Goal: Task Accomplishment & Management: Complete application form

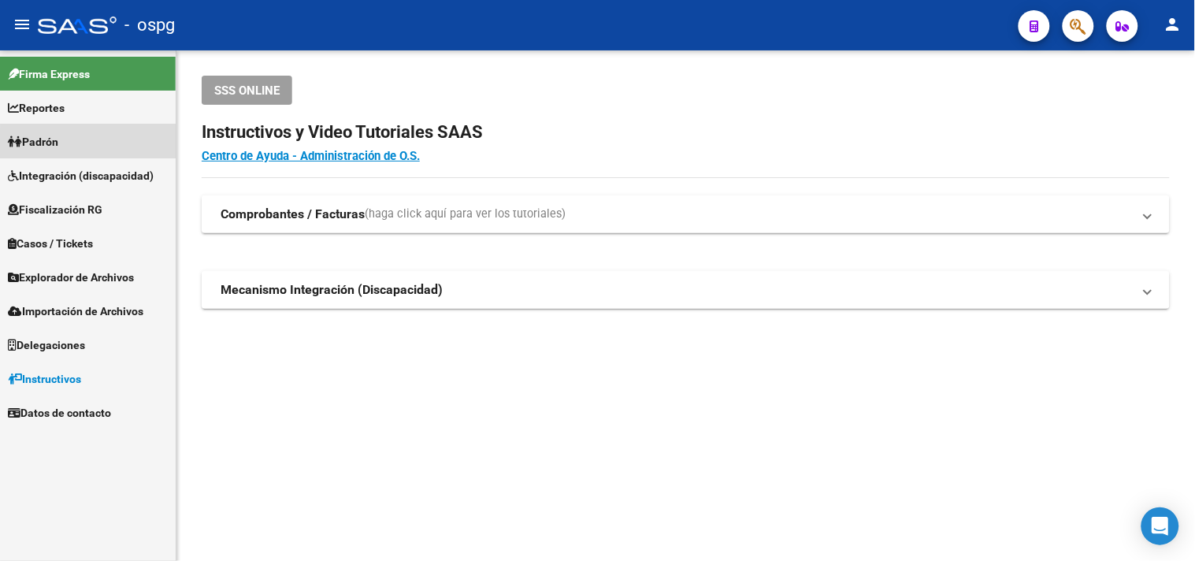
click at [88, 144] on link "Padrón" at bounding box center [88, 141] width 176 height 34
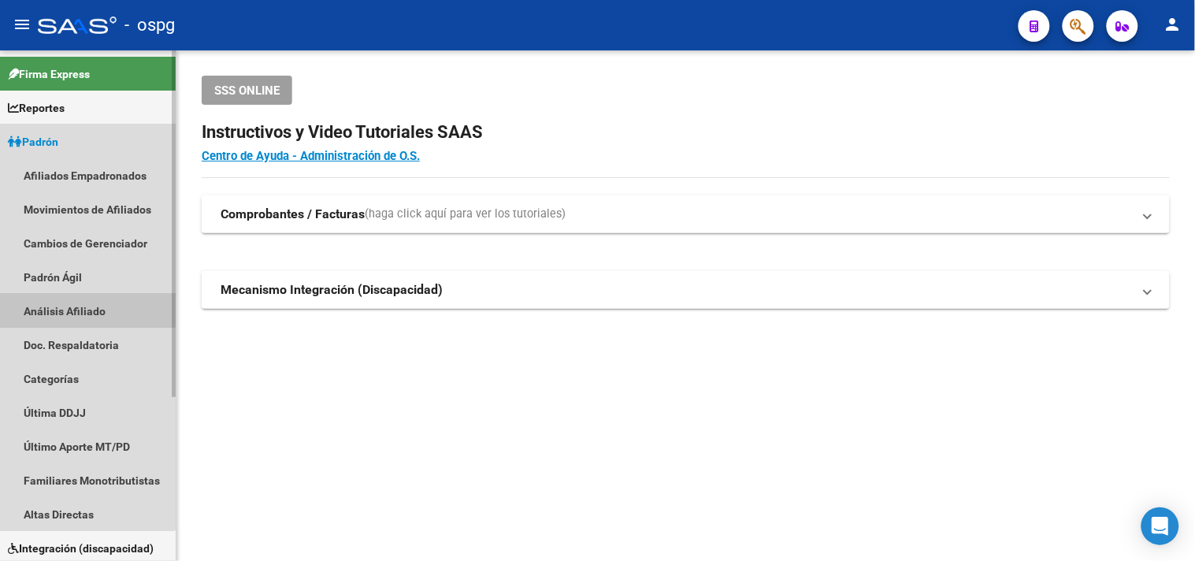
click at [55, 307] on link "Análisis Afiliado" at bounding box center [88, 311] width 176 height 34
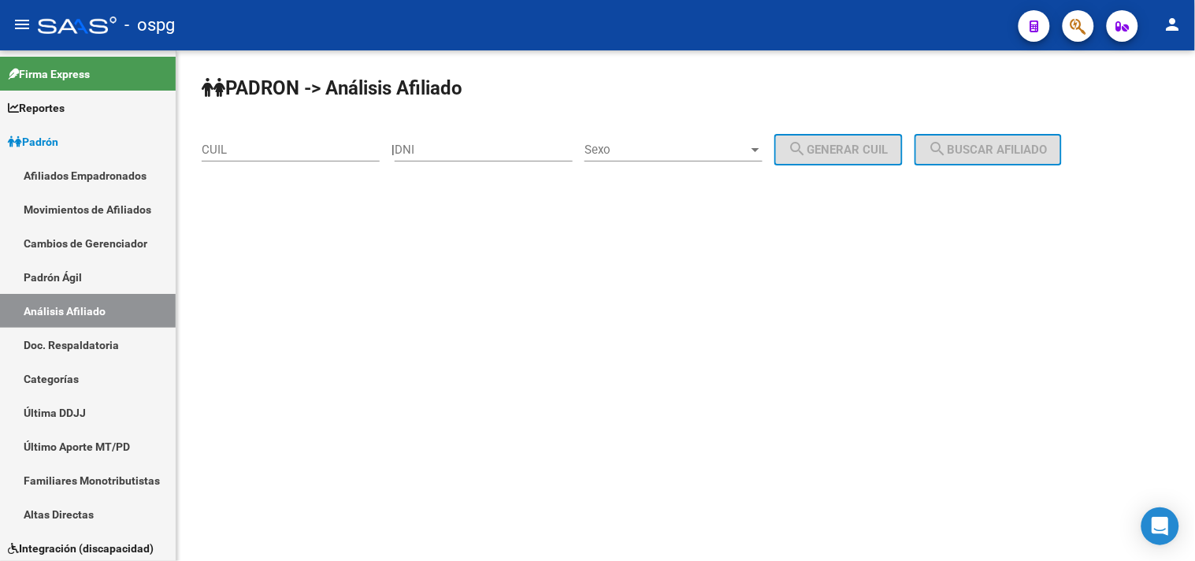
click at [230, 155] on input "CUIL" at bounding box center [291, 150] width 178 height 14
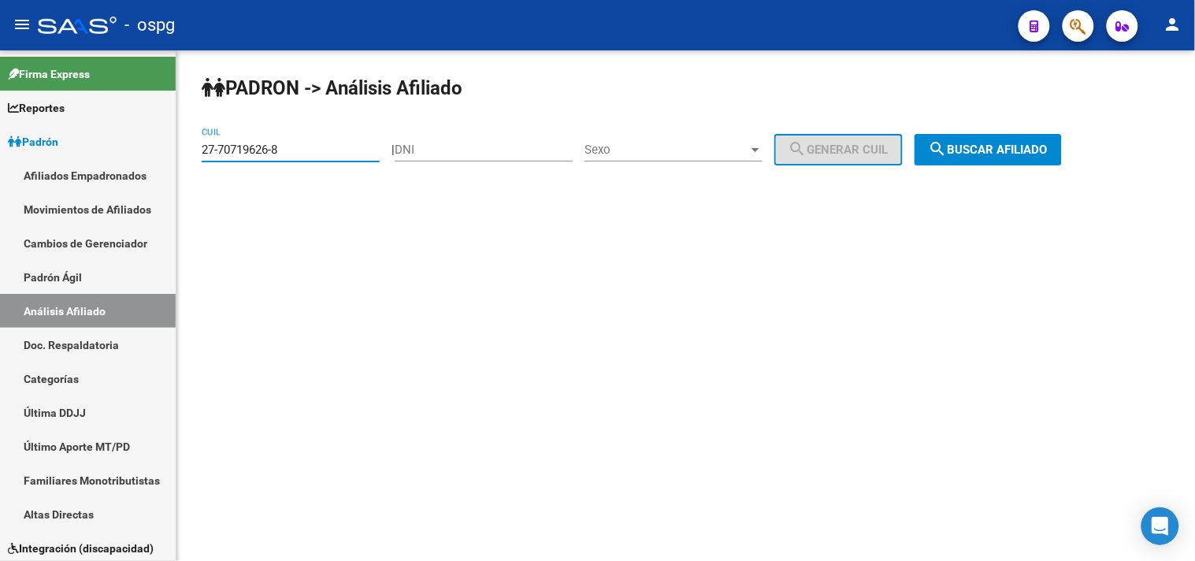
type input "27-70719626-8"
click at [948, 153] on mat-icon "search" at bounding box center [938, 148] width 19 height 19
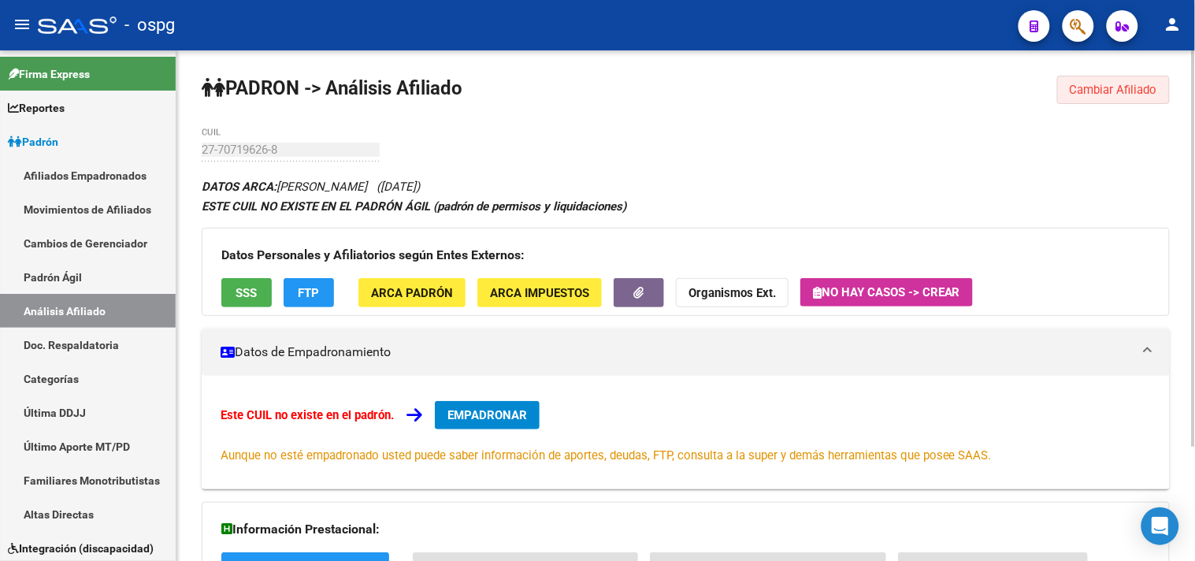
click at [1106, 96] on span "Cambiar Afiliado" at bounding box center [1113, 90] width 87 height 14
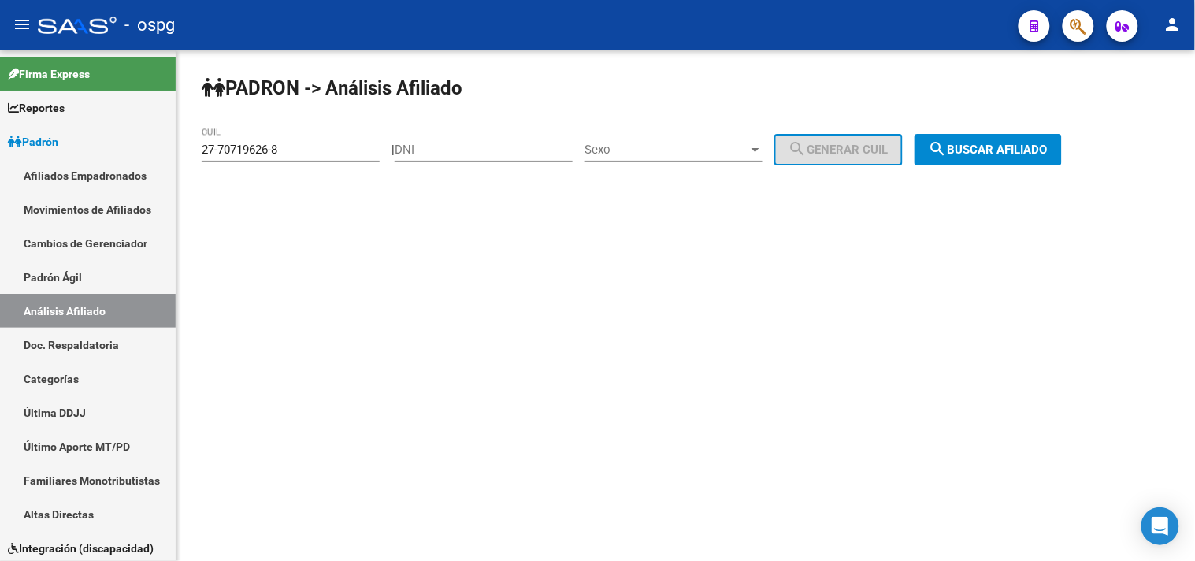
drag, startPoint x: 308, startPoint y: 158, endPoint x: 213, endPoint y: 147, distance: 95.2
click at [177, 154] on div "PADRON -> Análisis Afiliado 27-70719626-8 CUIL | DNI Sexo Sexo search Generar C…" at bounding box center [685, 132] width 1019 height 165
click at [1018, 146] on span "search Buscar afiliado" at bounding box center [988, 150] width 119 height 14
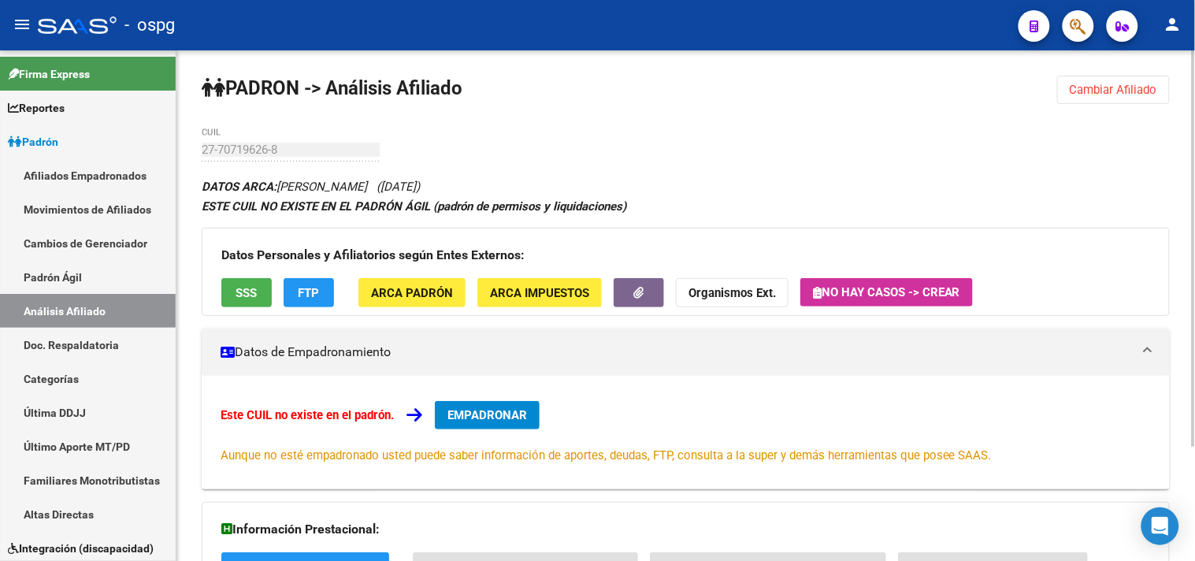
drag, startPoint x: 1085, startPoint y: 84, endPoint x: 811, endPoint y: 122, distance: 276.0
click at [1083, 87] on span "Cambiar Afiliado" at bounding box center [1113, 90] width 87 height 14
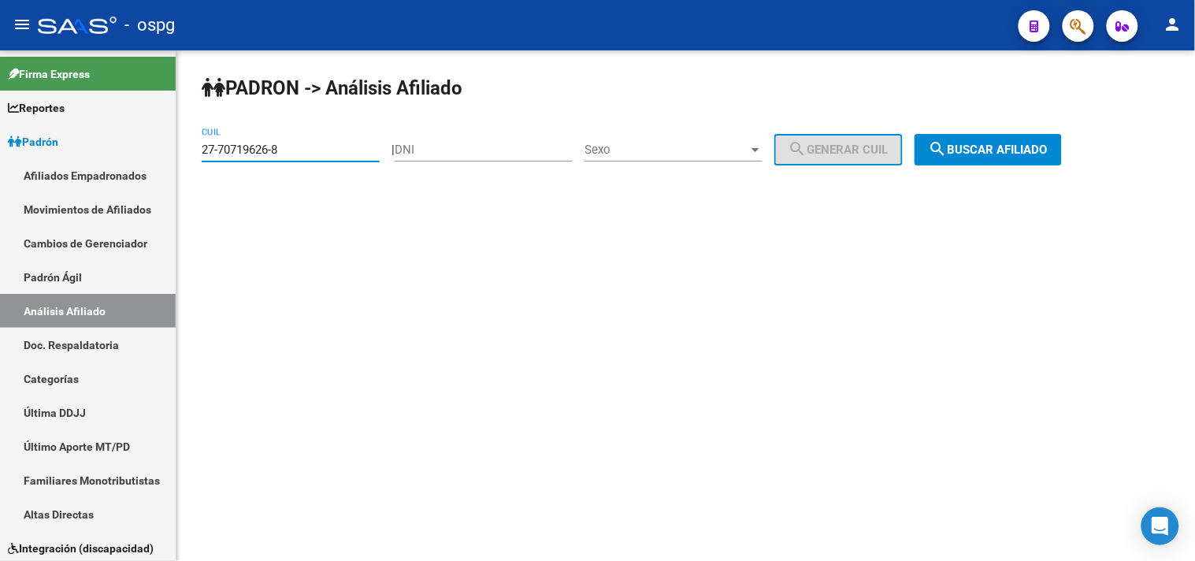
drag, startPoint x: 304, startPoint y: 145, endPoint x: 191, endPoint y: 153, distance: 113.7
click at [191, 153] on div "PADRON -> Análisis Afiliado 27-70719626-8 CUIL | DNI Sexo Sexo search Generar C…" at bounding box center [685, 132] width 1019 height 165
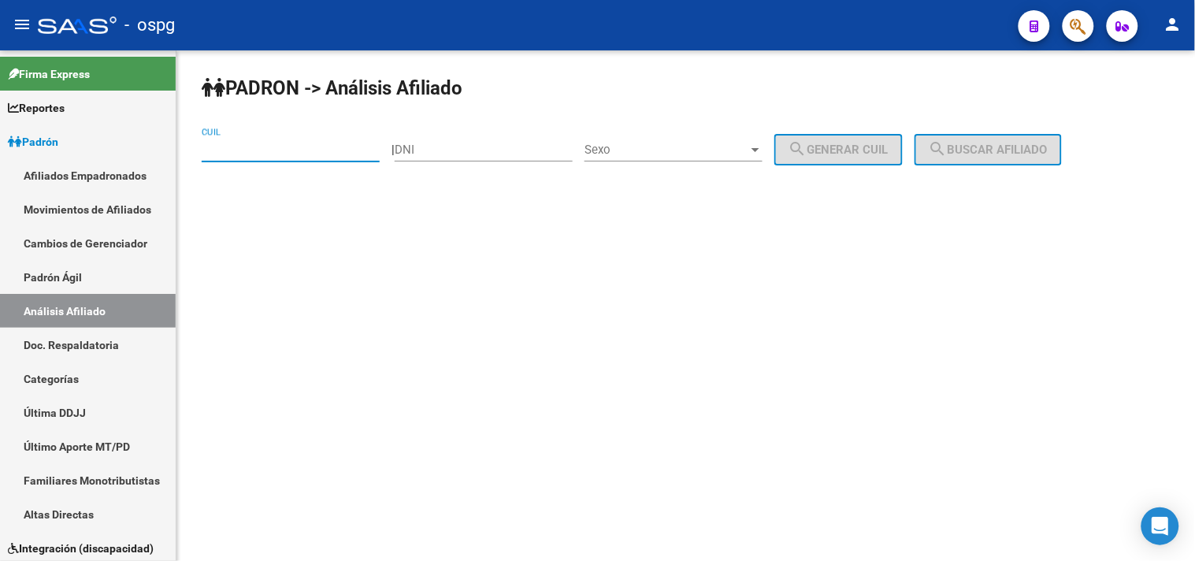
click at [247, 153] on input "CUIL" at bounding box center [291, 150] width 178 height 14
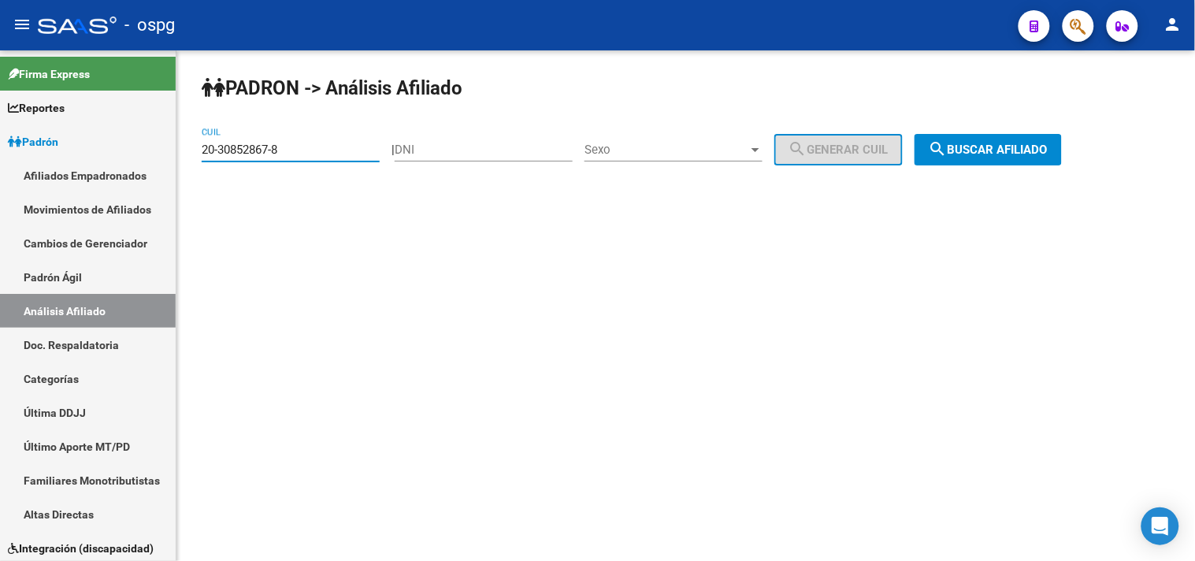
type input "20-30852867-8"
click at [1020, 143] on span "search Buscar afiliado" at bounding box center [988, 150] width 119 height 14
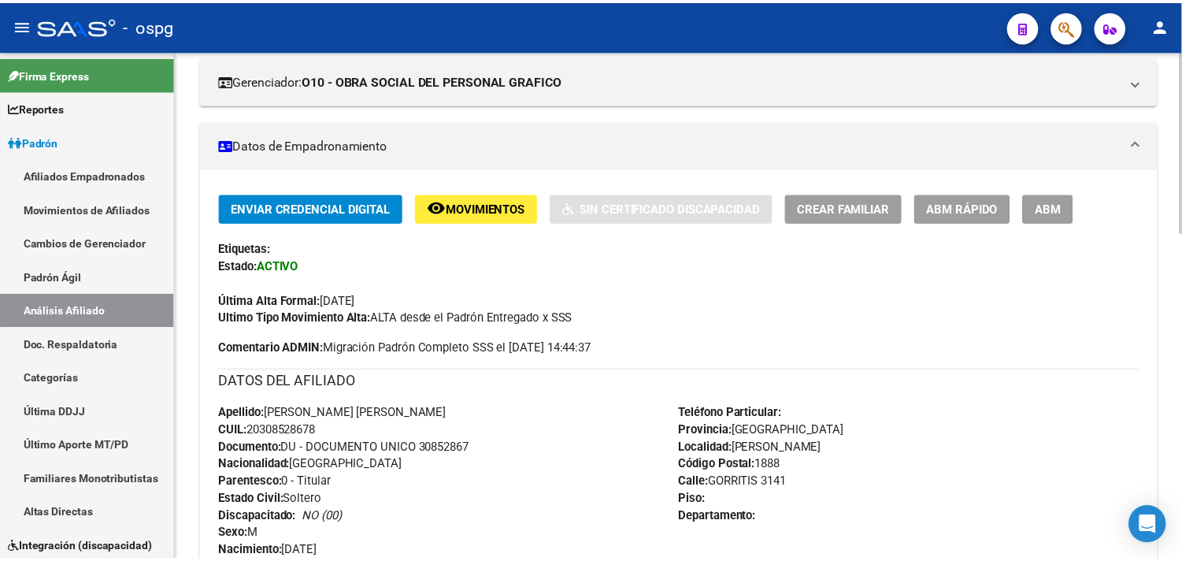
scroll to position [262, 0]
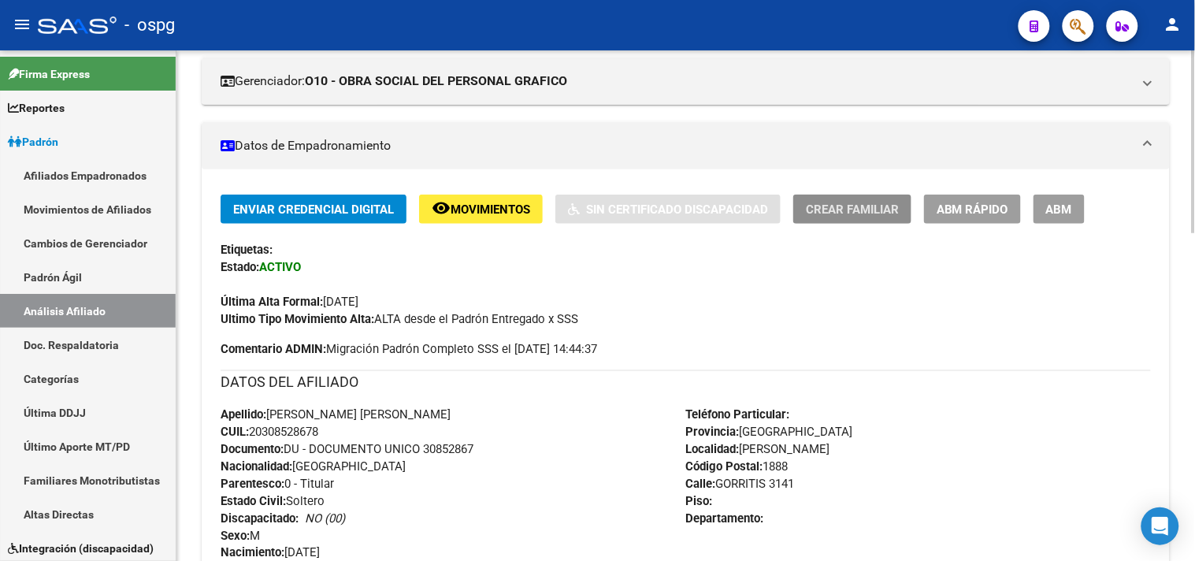
click at [857, 219] on button "Crear Familiar" at bounding box center [852, 209] width 118 height 29
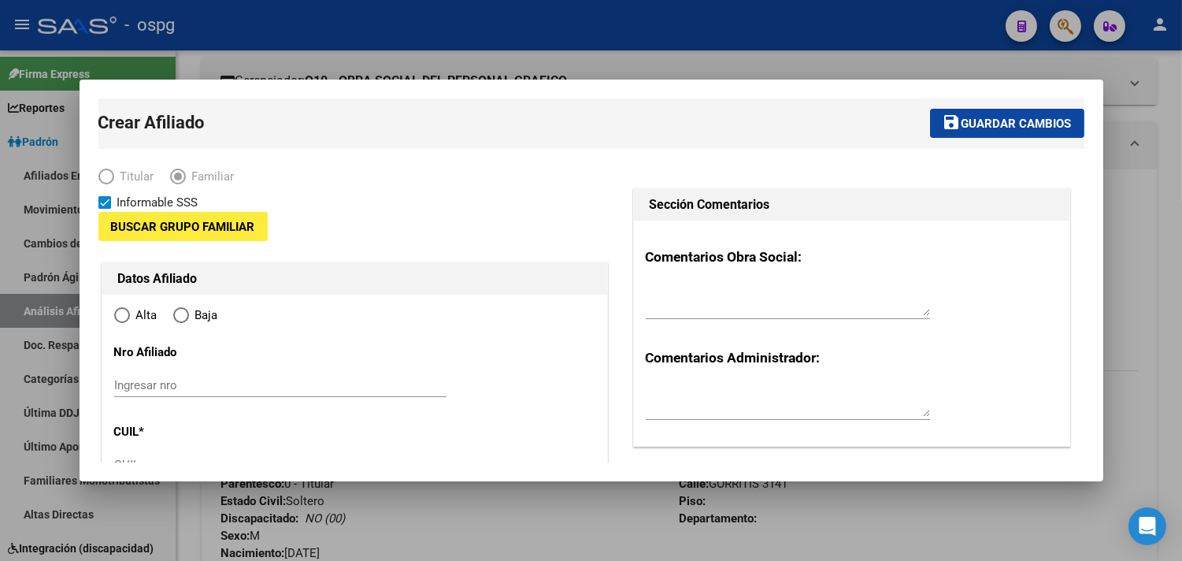
type input "30-50042500-4"
type input "[PERSON_NAME]"
type input "1888"
type input "GORRITIS"
type input "3141"
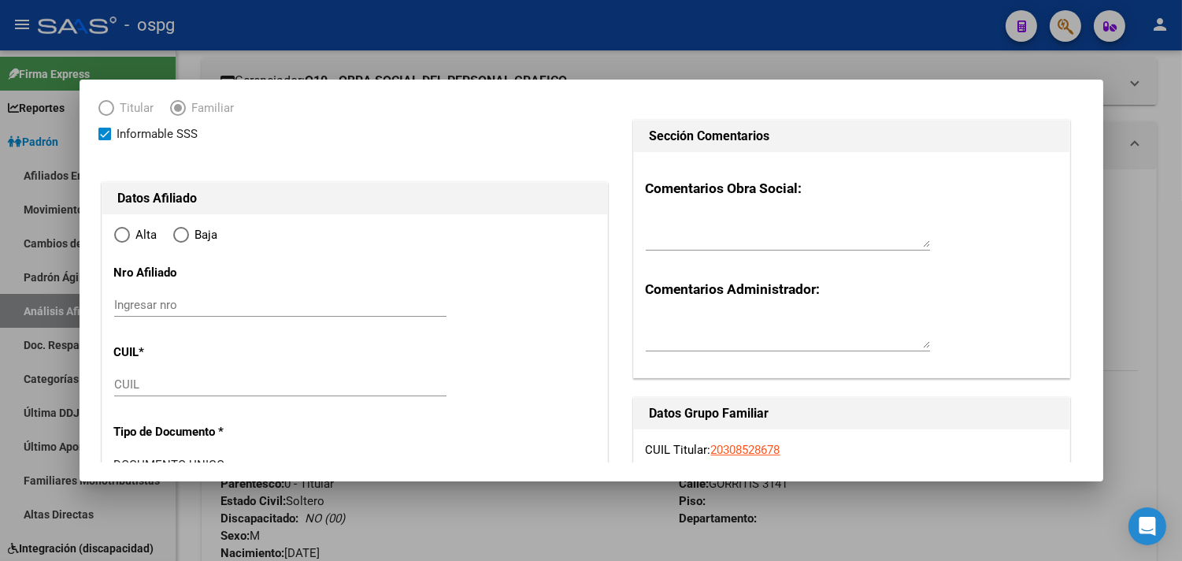
radio input "true"
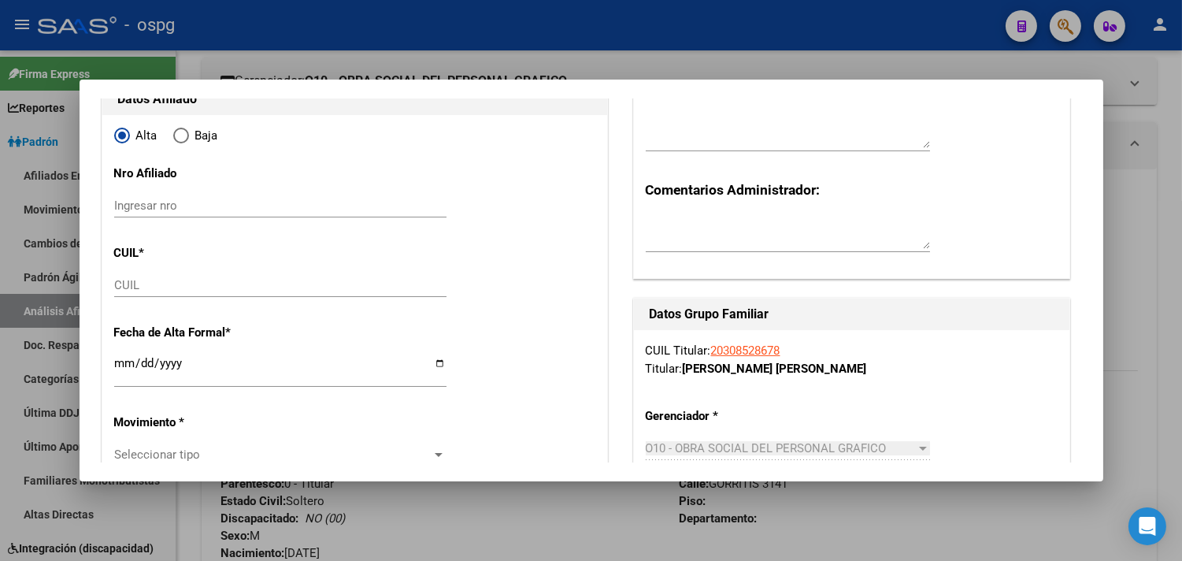
scroll to position [175, 0]
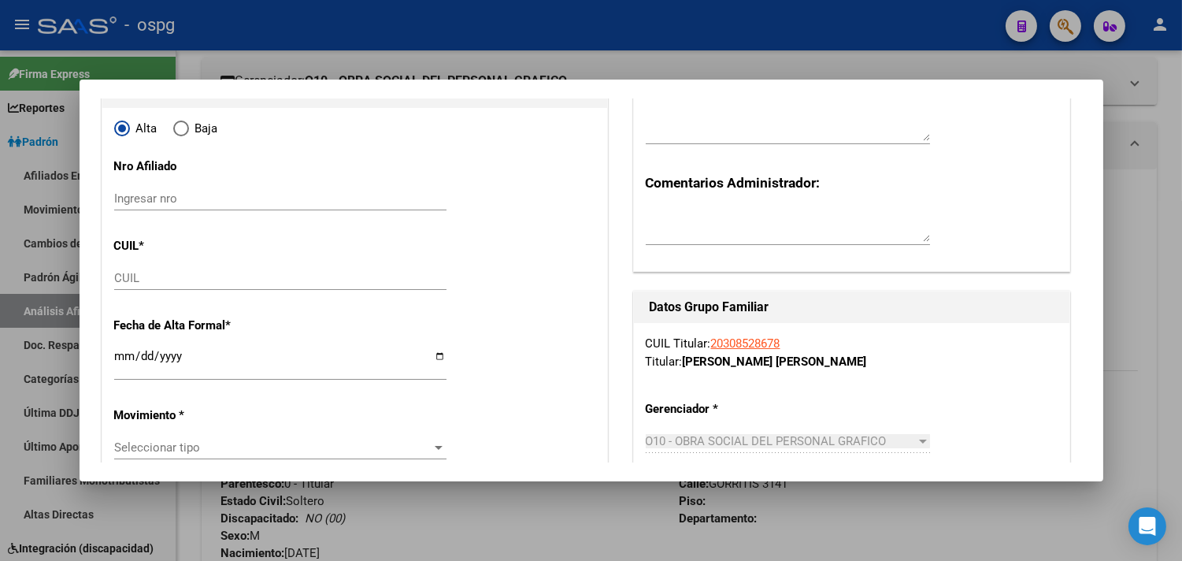
type input "30-50042500-4"
drag, startPoint x: 132, startPoint y: 298, endPoint x: 129, endPoint y: 288, distance: 10.5
click at [132, 296] on div "CUIL" at bounding box center [280, 285] width 332 height 39
click at [129, 281] on input "CUIL" at bounding box center [280, 278] width 332 height 14
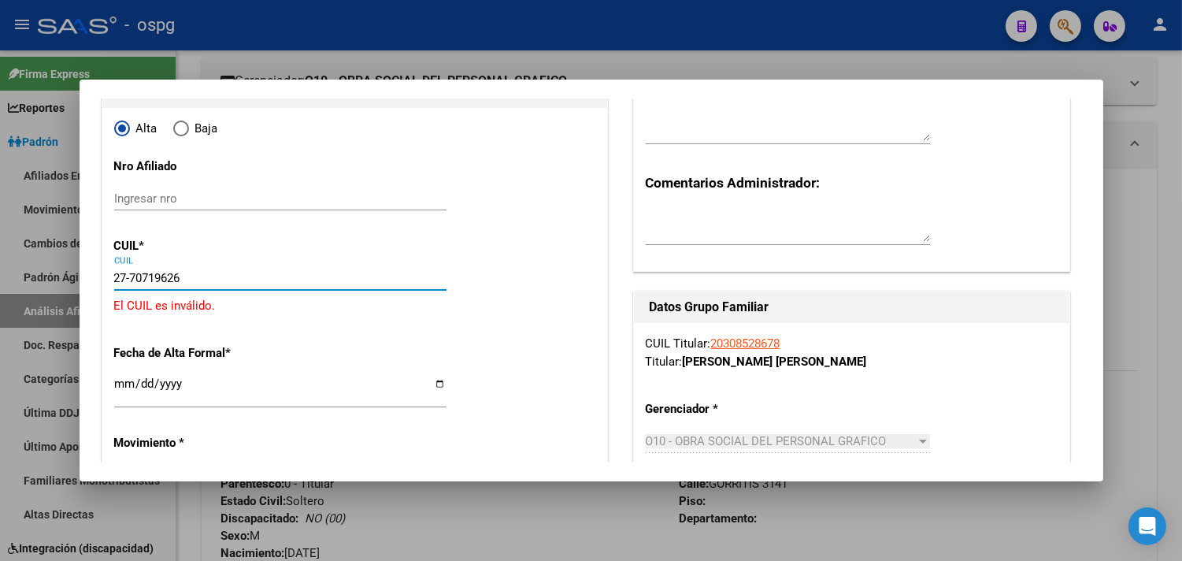
type input "27-70719626-8"
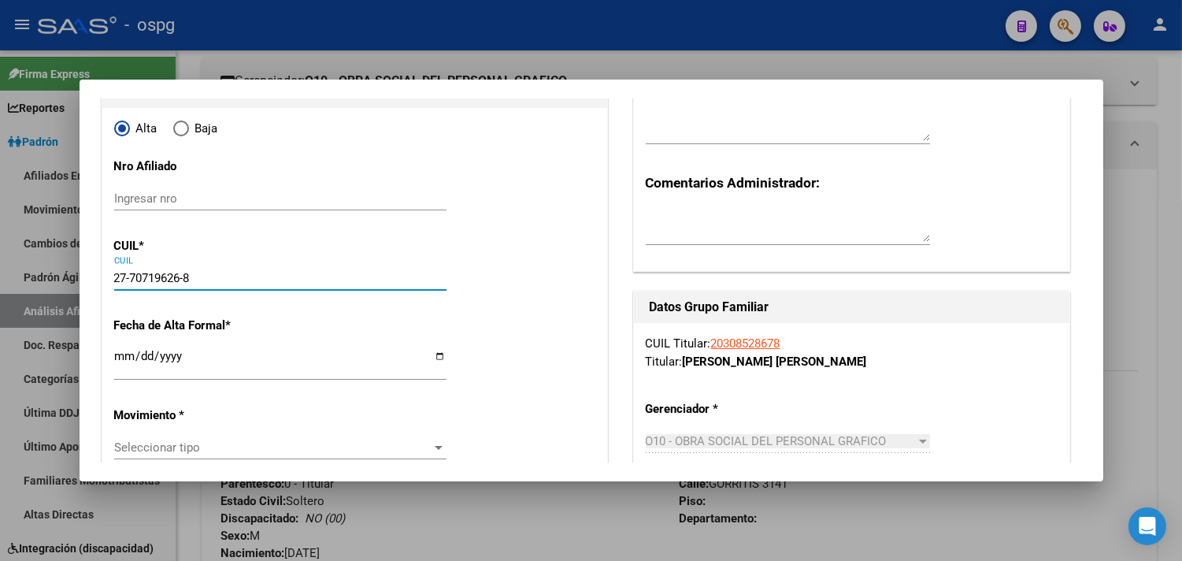
type input "70719626"
type input "ORTEGA"
type input "[PERSON_NAME]"
type input "[DATE]"
type input "[PERSON_NAME]"
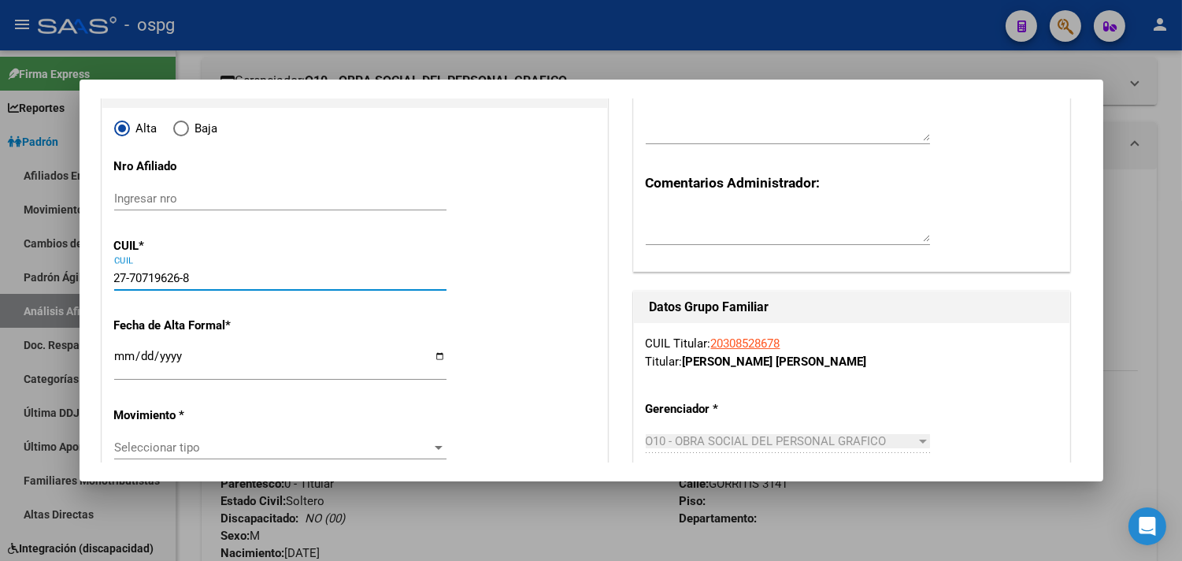
type input "GORRITI"
type input "3141"
type input "27-70719626-8"
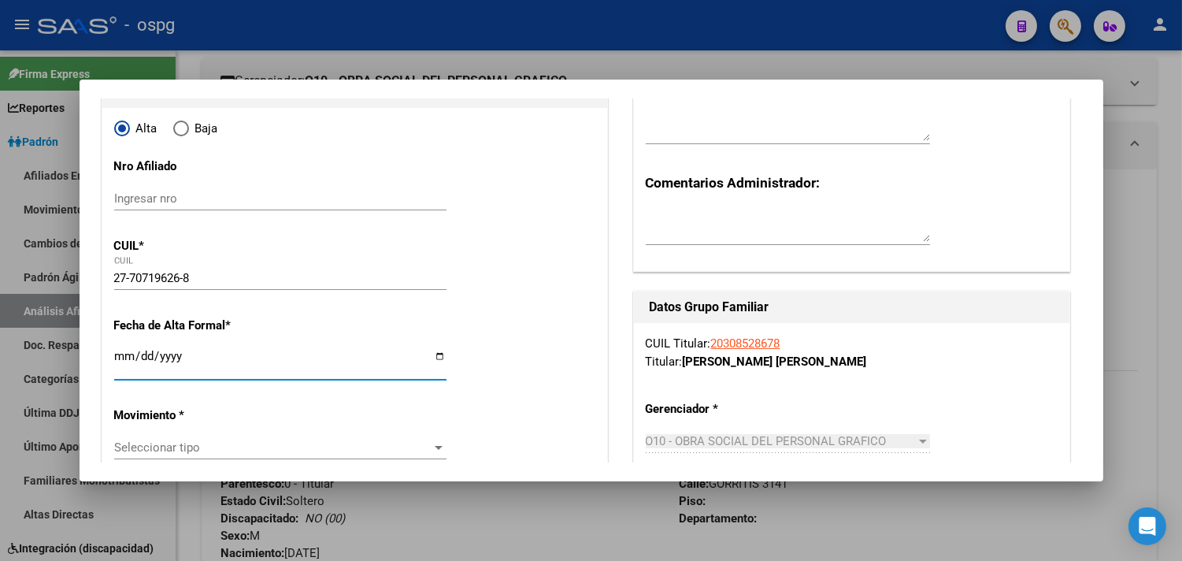
click at [124, 357] on input "Ingresar fecha" at bounding box center [280, 362] width 332 height 25
type input "[DATE]"
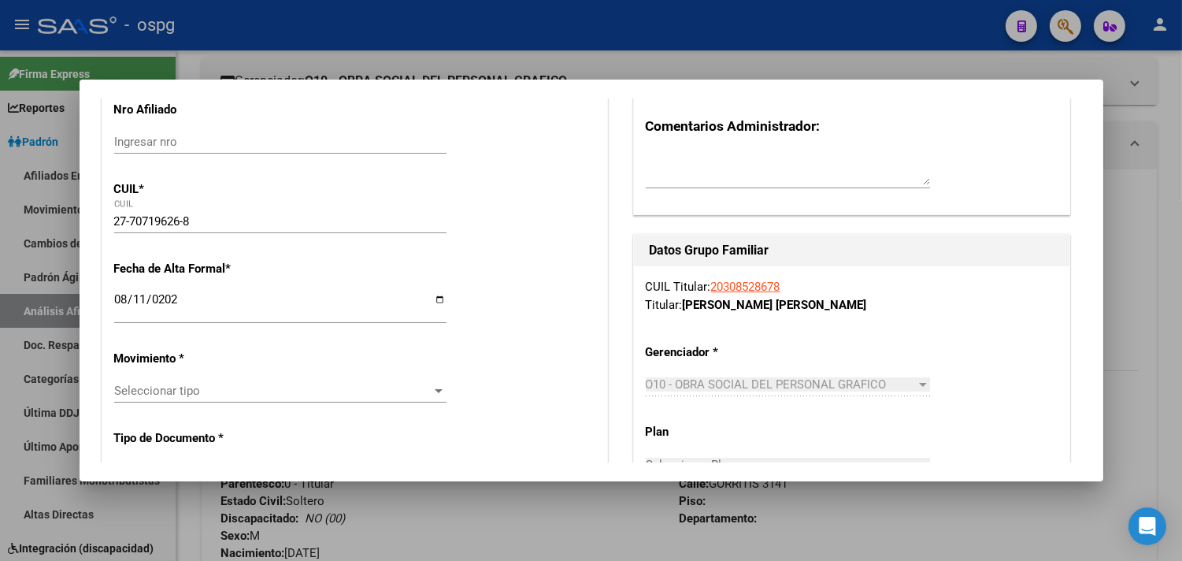
scroll to position [262, 0]
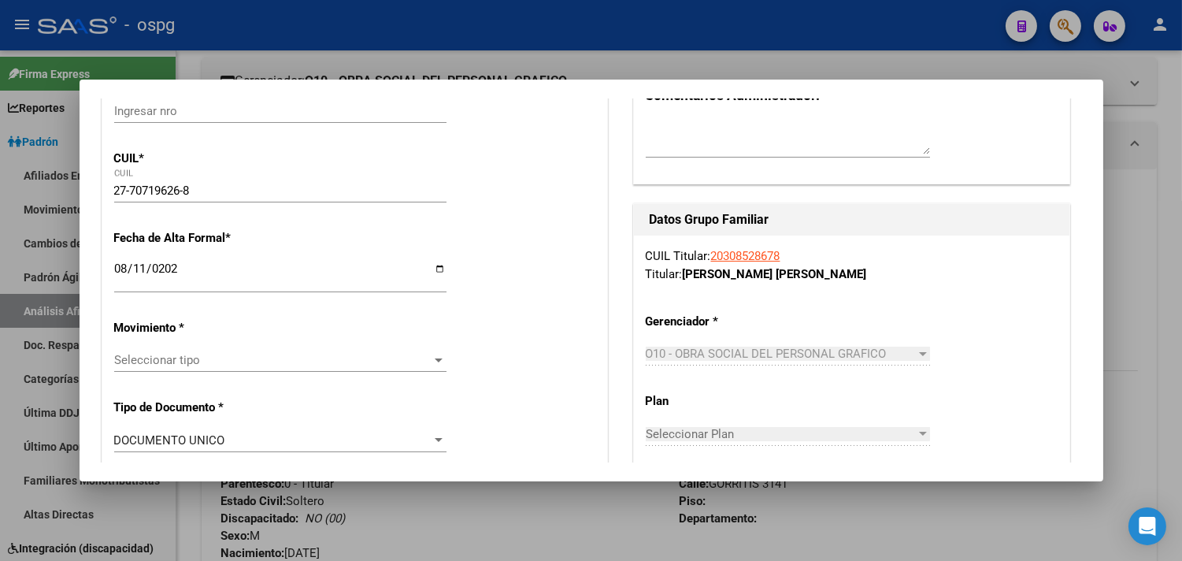
click at [146, 373] on div "Seleccionar tipo Seleccionar tipo" at bounding box center [280, 367] width 332 height 39
click at [203, 364] on span "Seleccionar tipo" at bounding box center [273, 360] width 318 height 14
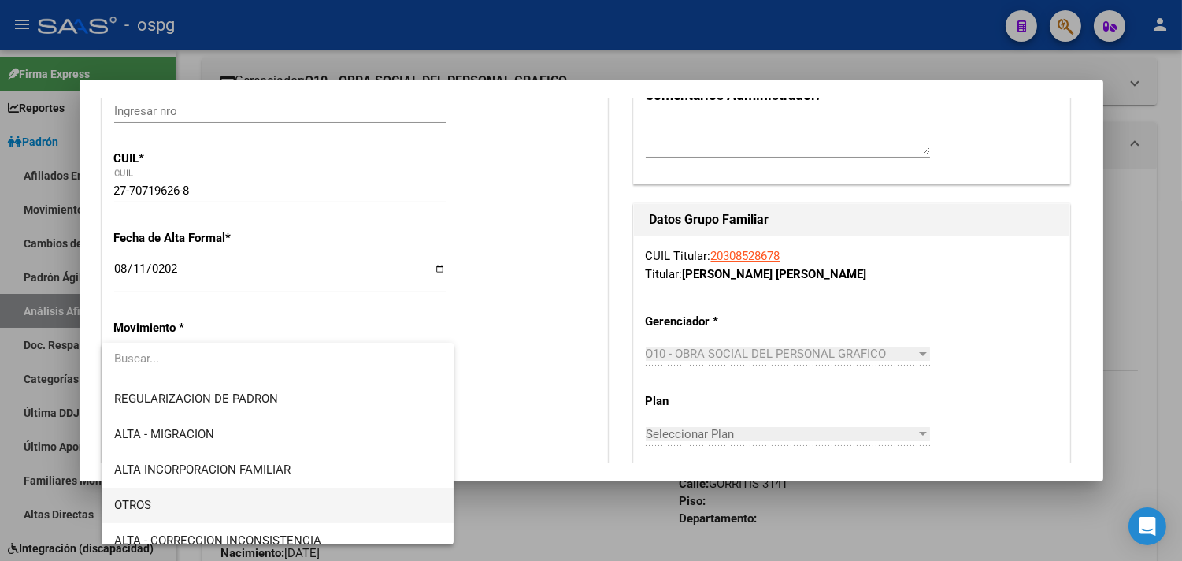
scroll to position [175, 0]
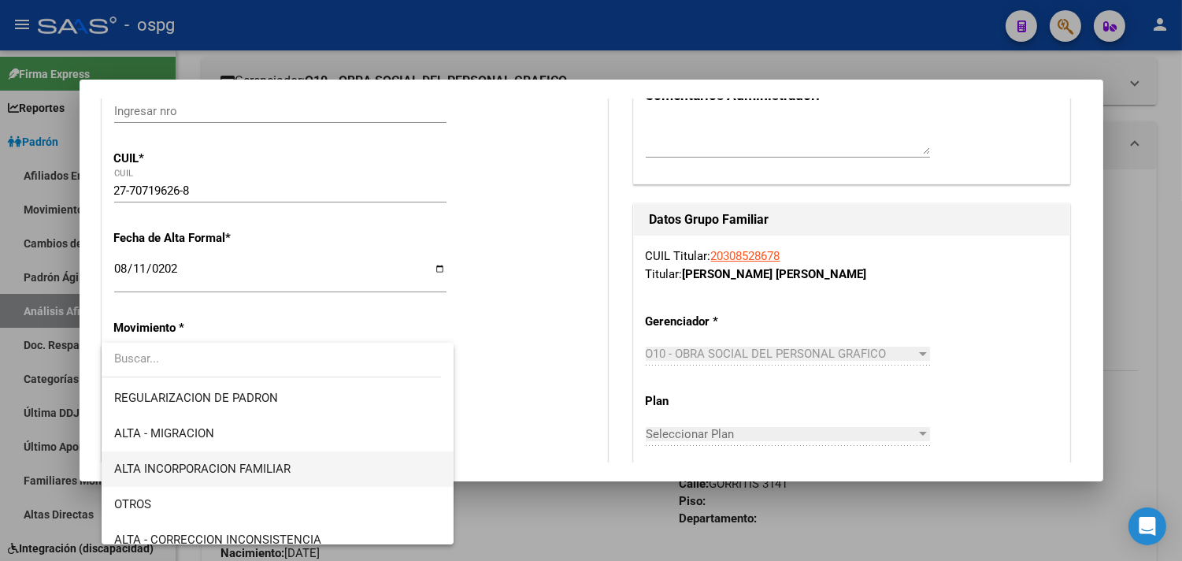
click at [250, 477] on span "ALTA INCORPORACION FAMILIAR" at bounding box center [277, 468] width 327 height 35
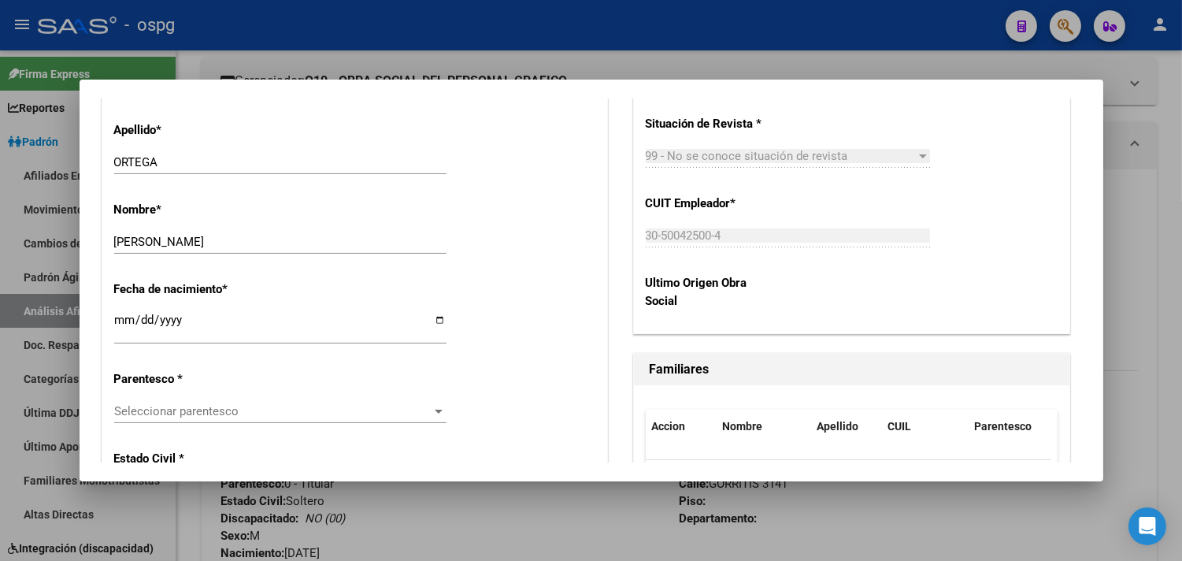
scroll to position [788, 0]
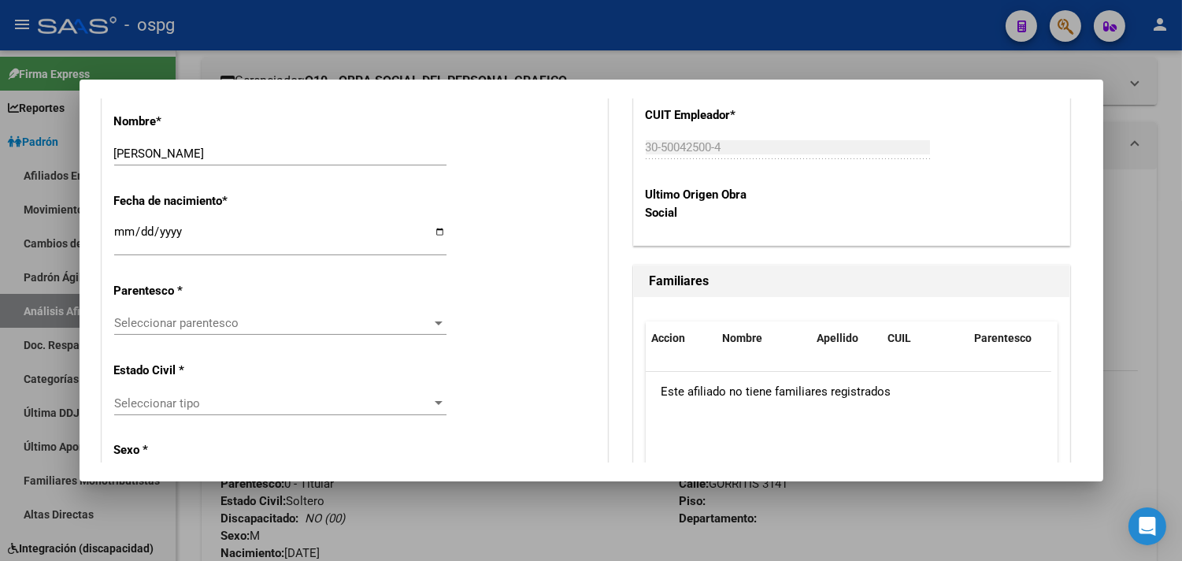
click at [165, 324] on span "Seleccionar parentesco" at bounding box center [273, 323] width 318 height 14
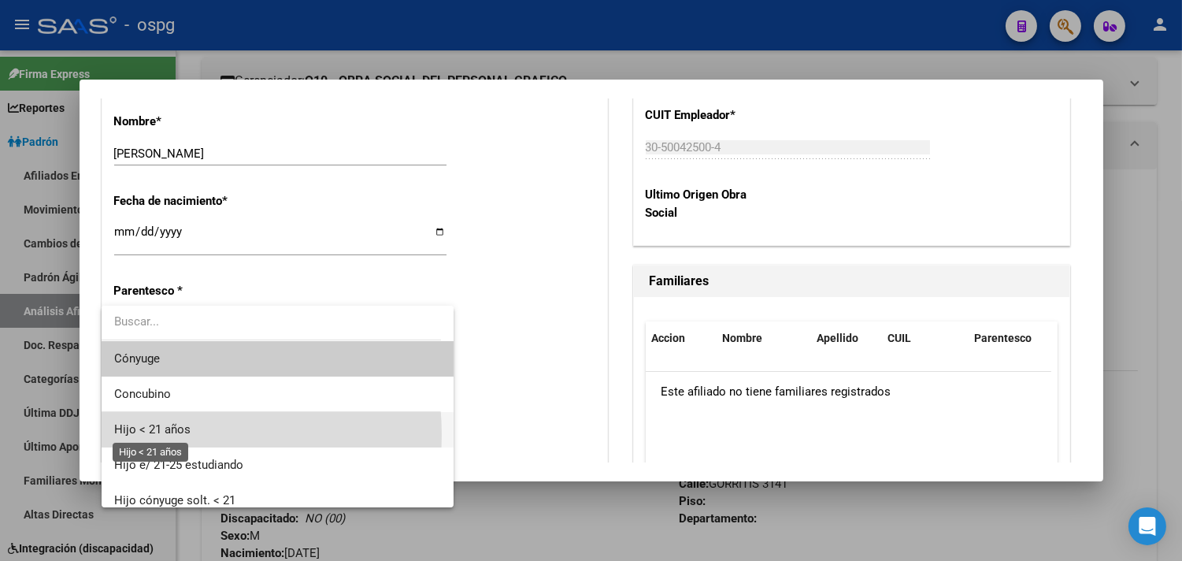
click at [158, 435] on span "Hijo < 21 años" at bounding box center [152, 429] width 76 height 14
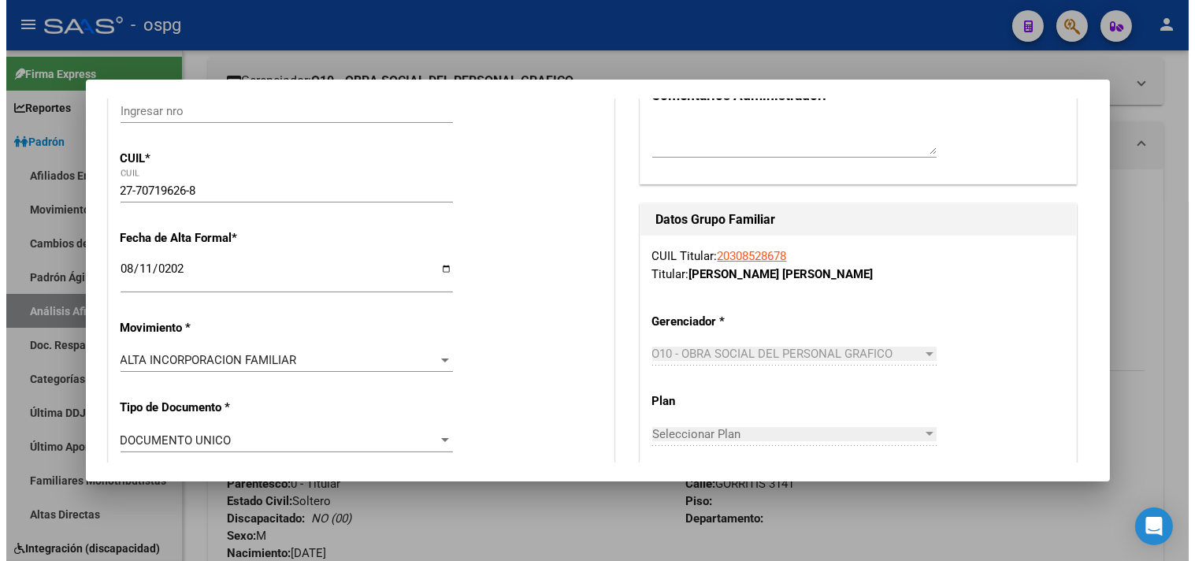
scroll to position [0, 0]
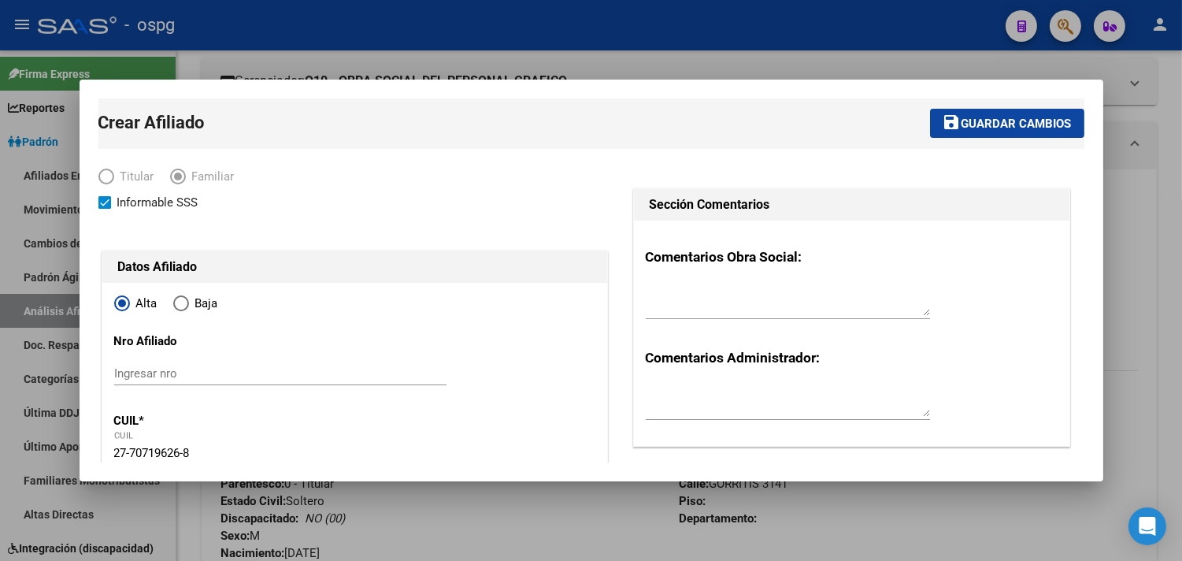
click at [962, 122] on span "Guardar cambios" at bounding box center [1017, 124] width 110 height 14
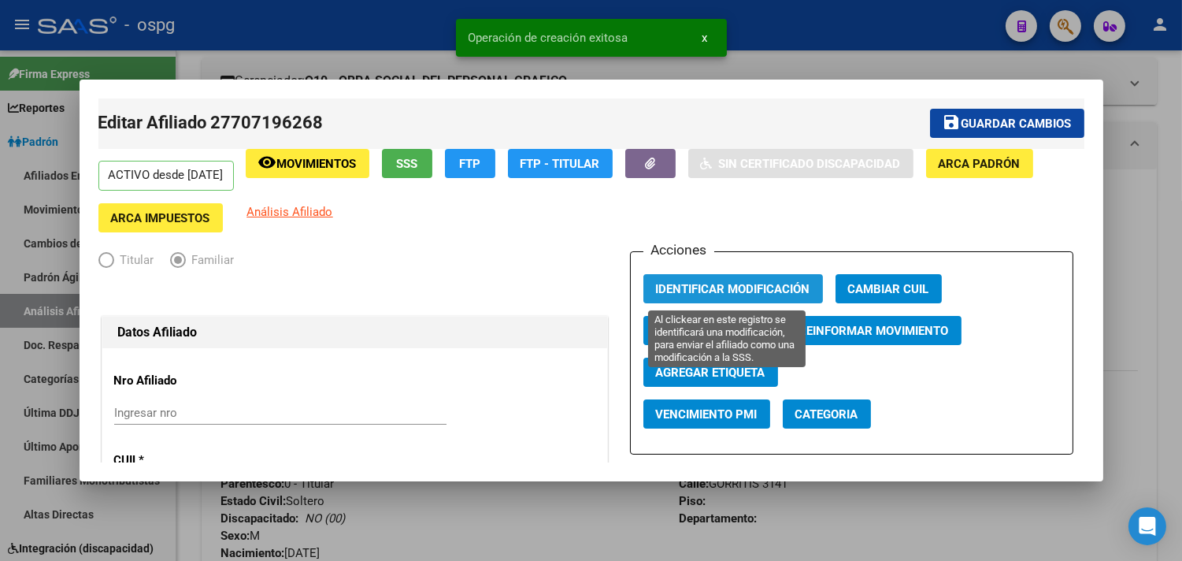
click at [709, 296] on button "Identificar Modificación" at bounding box center [734, 288] width 180 height 29
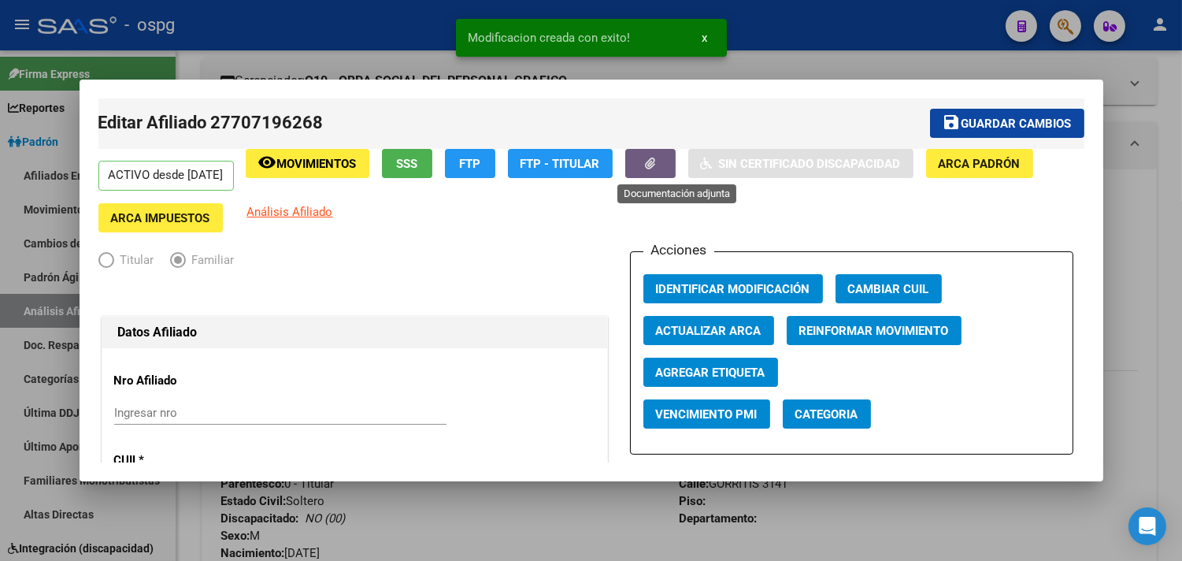
click at [666, 168] on button "button" at bounding box center [651, 163] width 50 height 29
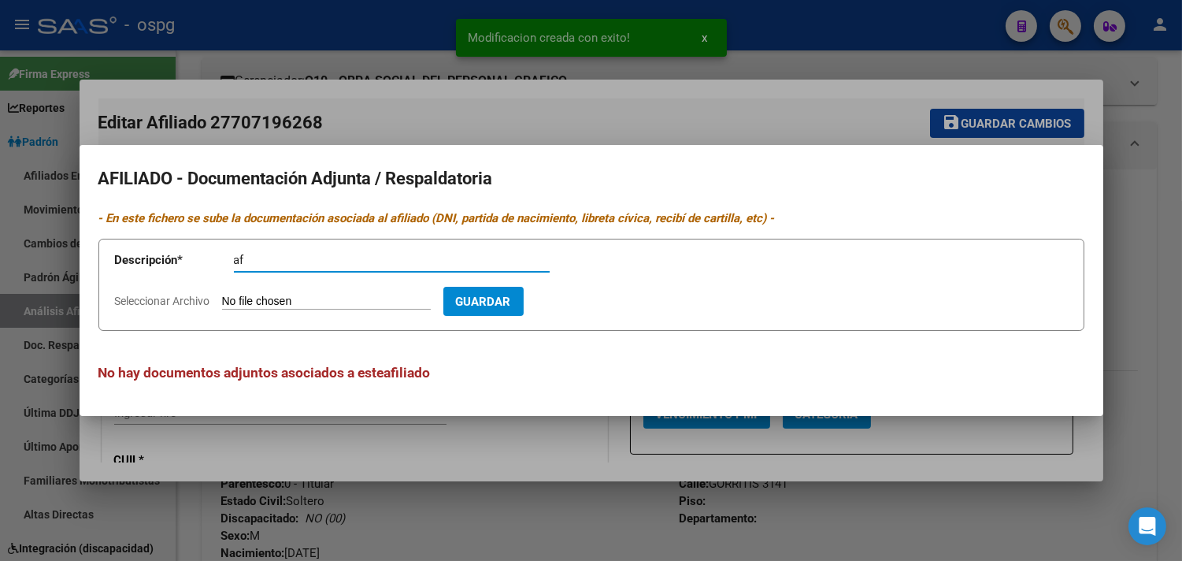
type input "af"
click at [238, 300] on input "Seleccionar Archivo" at bounding box center [326, 302] width 209 height 15
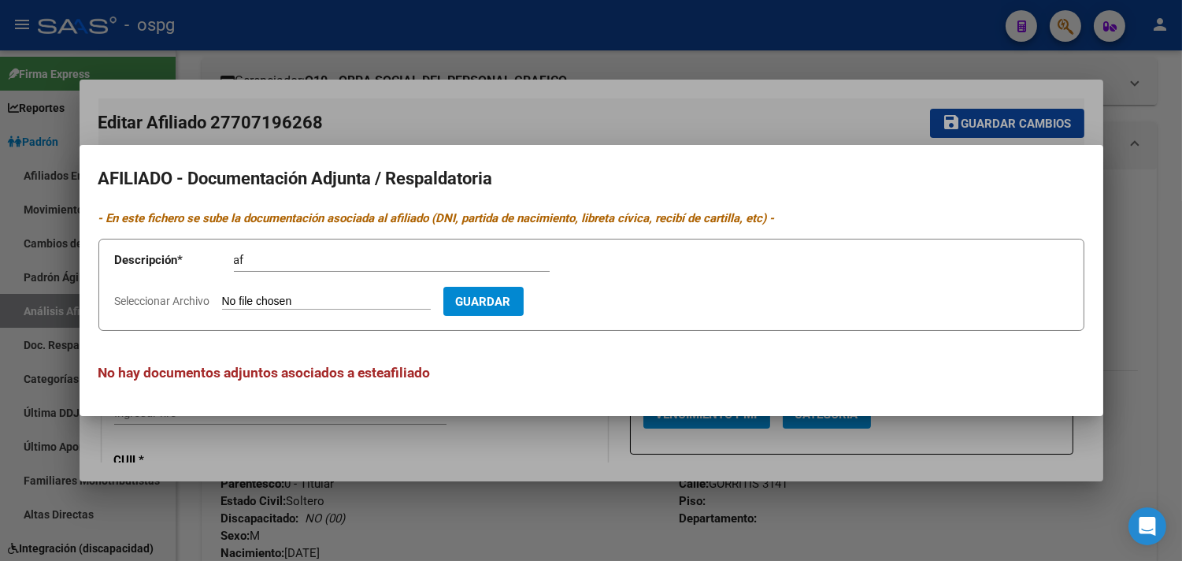
click at [360, 300] on input "Seleccionar Archivo" at bounding box center [326, 302] width 209 height 15
type input "C:\fakepath\[PERSON_NAME] ddjj.jpg"
drag, startPoint x: 600, startPoint y: 303, endPoint x: 560, endPoint y: 294, distance: 40.5
click at [599, 303] on span "Guardar" at bounding box center [575, 302] width 55 height 14
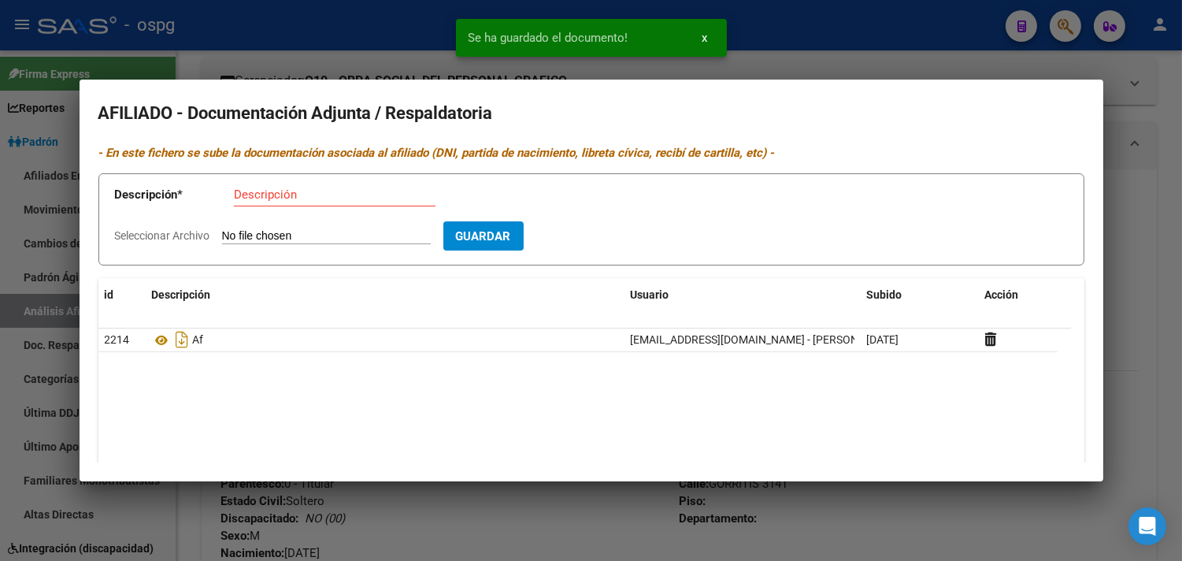
click at [246, 206] on div "Descripción" at bounding box center [335, 195] width 202 height 24
click at [246, 195] on input "Descripción" at bounding box center [335, 194] width 202 height 14
type input "nac"
click at [245, 234] on input "Seleccionar Archivo" at bounding box center [326, 236] width 209 height 15
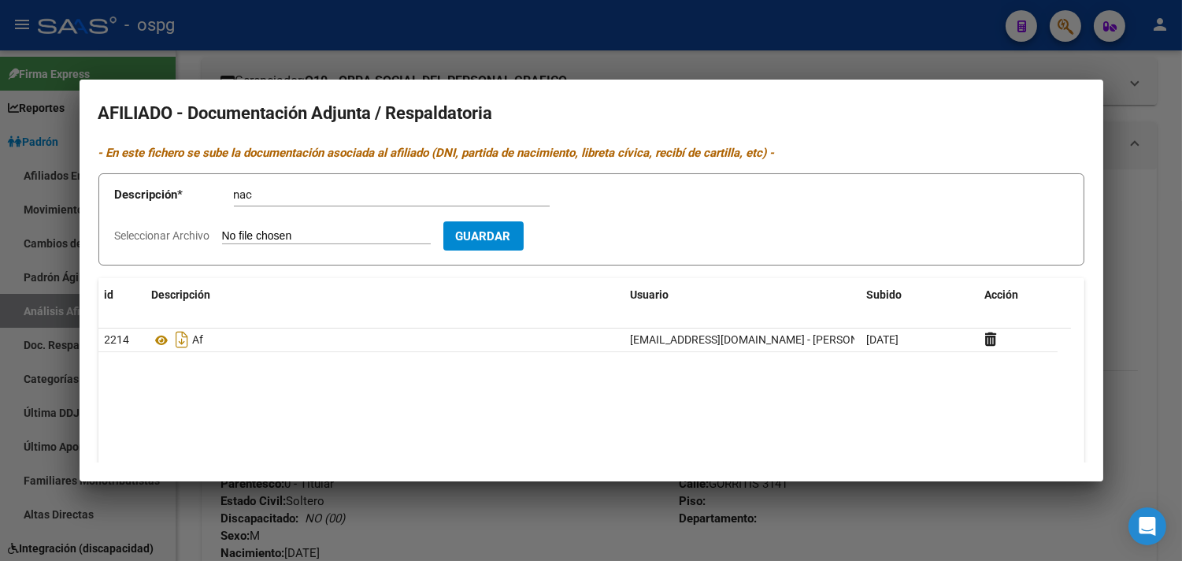
type input "C:\fakepath\cert nac [PERSON_NAME].jpg"
click at [592, 225] on button "Guardar" at bounding box center [575, 235] width 80 height 29
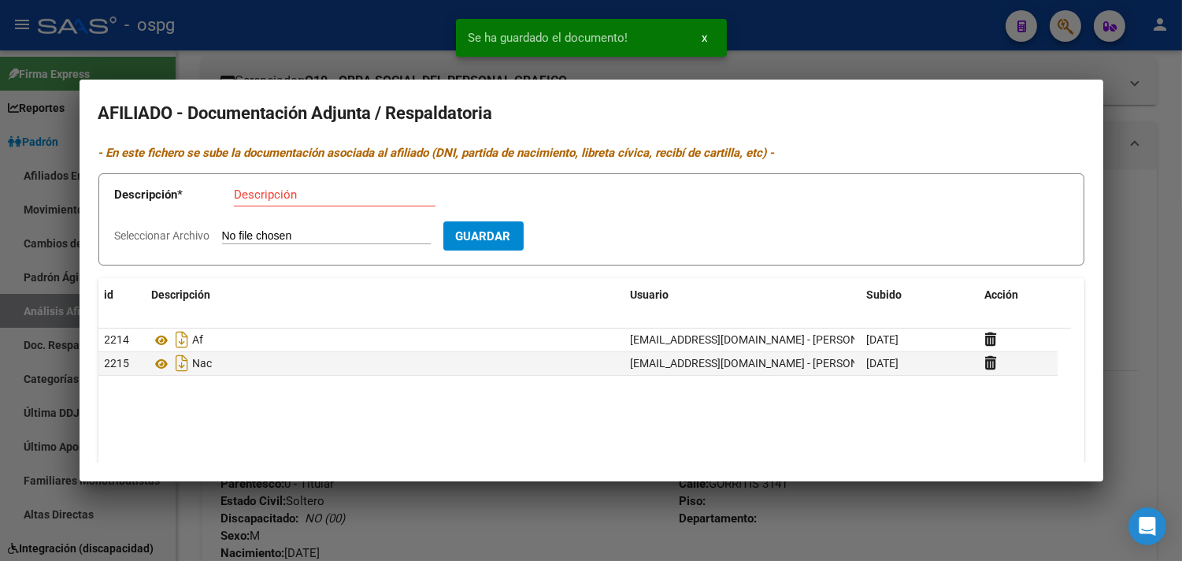
click at [261, 190] on input "Descripción" at bounding box center [335, 194] width 202 height 14
type input "cuil"
click at [227, 234] on input "Seleccionar Archivo" at bounding box center [326, 236] width 209 height 15
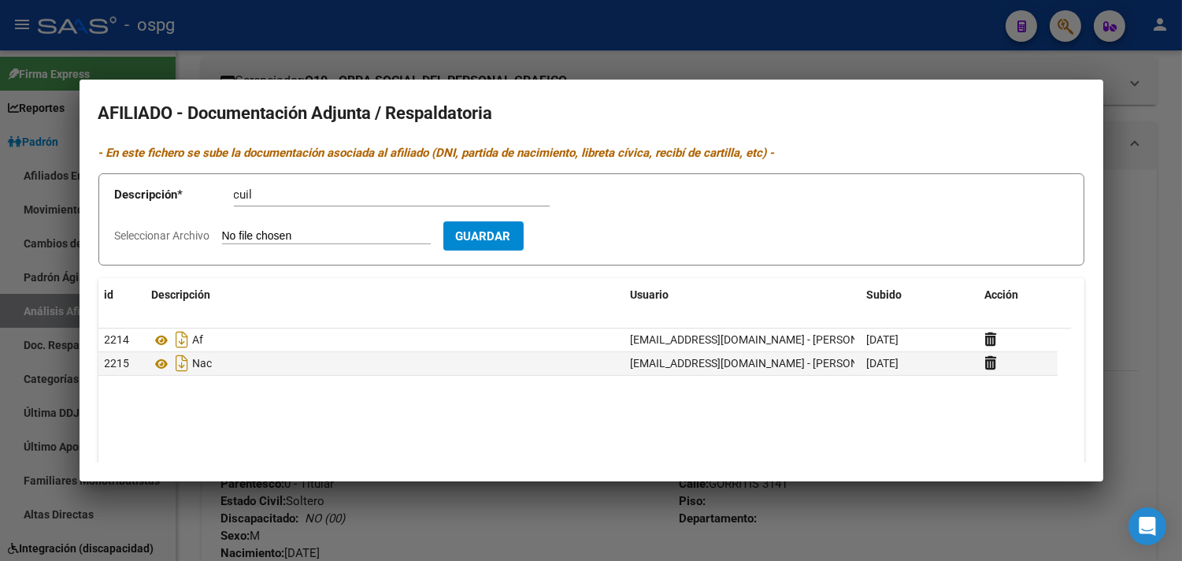
type input "C:\fakepath\[PERSON_NAME].jpg"
click at [603, 240] on span "Guardar" at bounding box center [575, 236] width 55 height 14
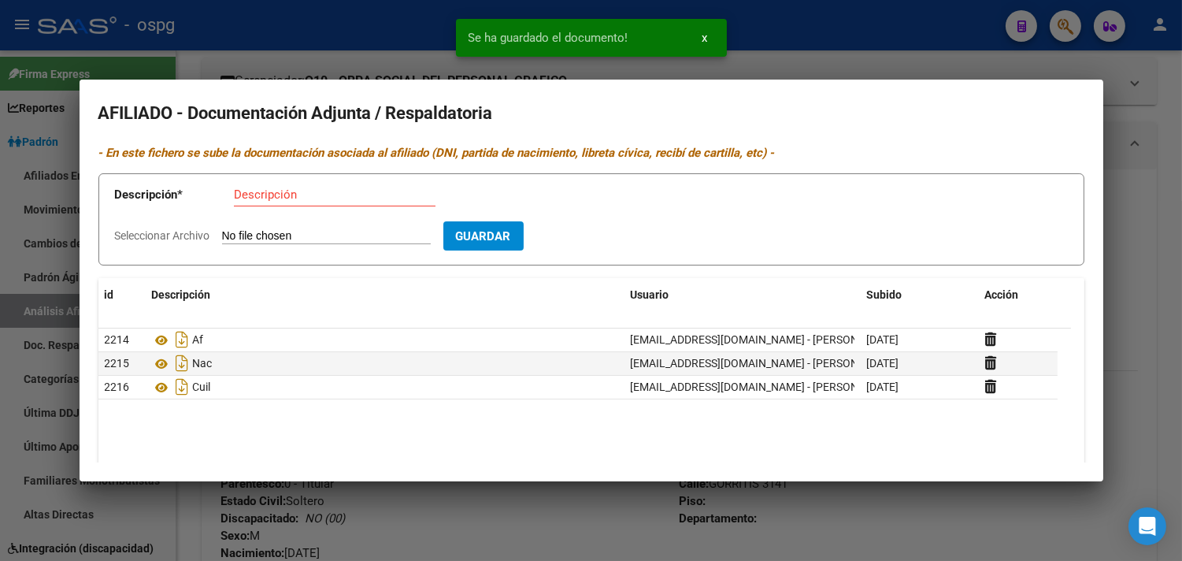
click at [350, 48] on div at bounding box center [591, 280] width 1182 height 561
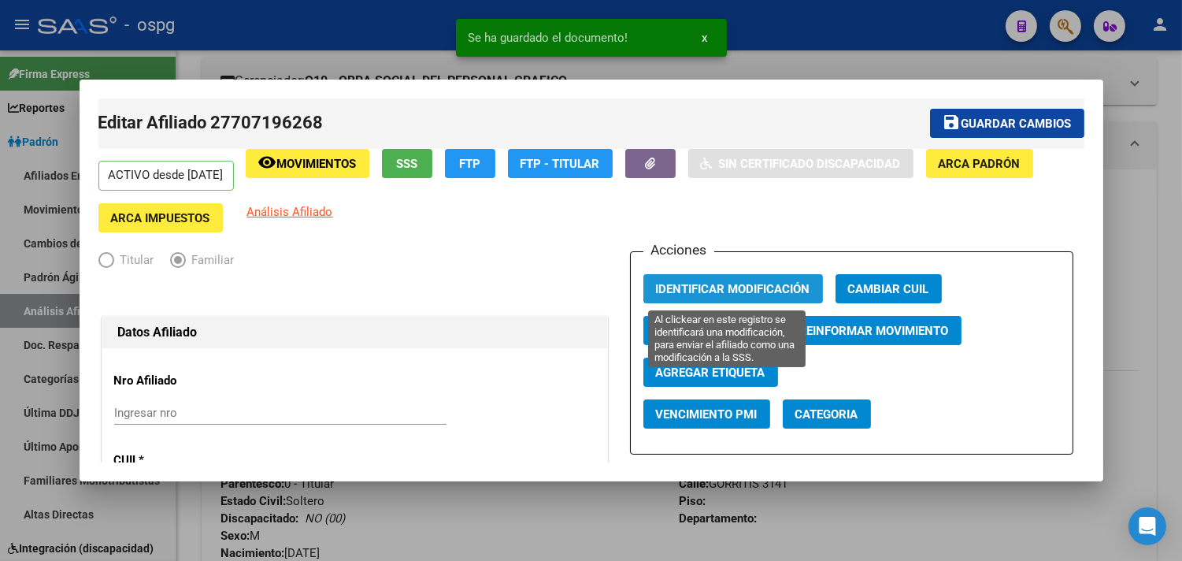
click at [662, 298] on button "Identificar Modificación" at bounding box center [734, 288] width 180 height 29
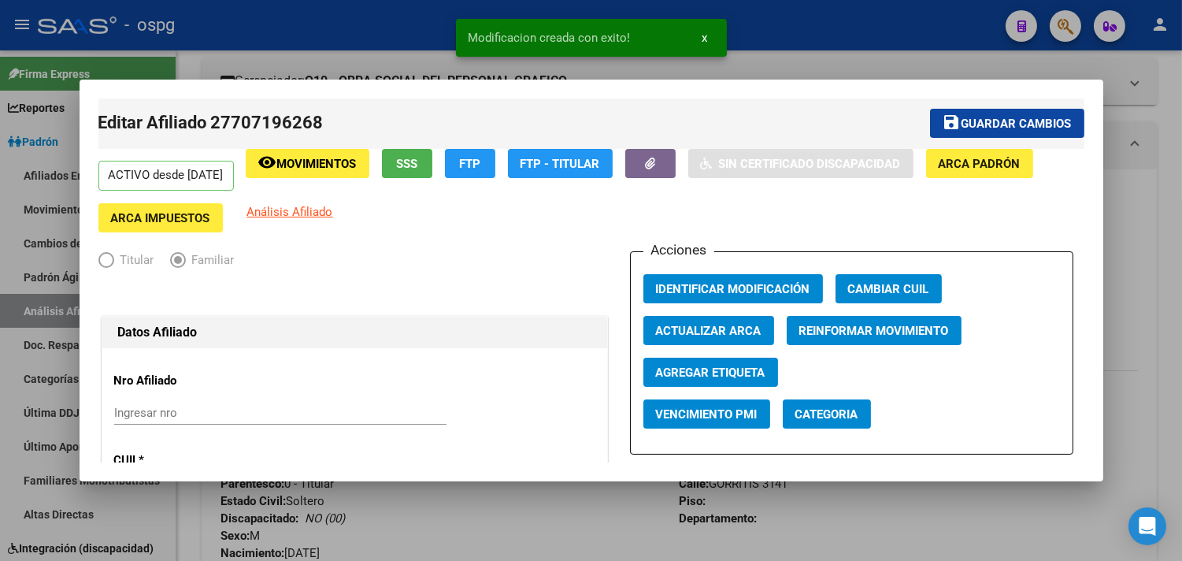
click at [804, 35] on div at bounding box center [591, 280] width 1182 height 561
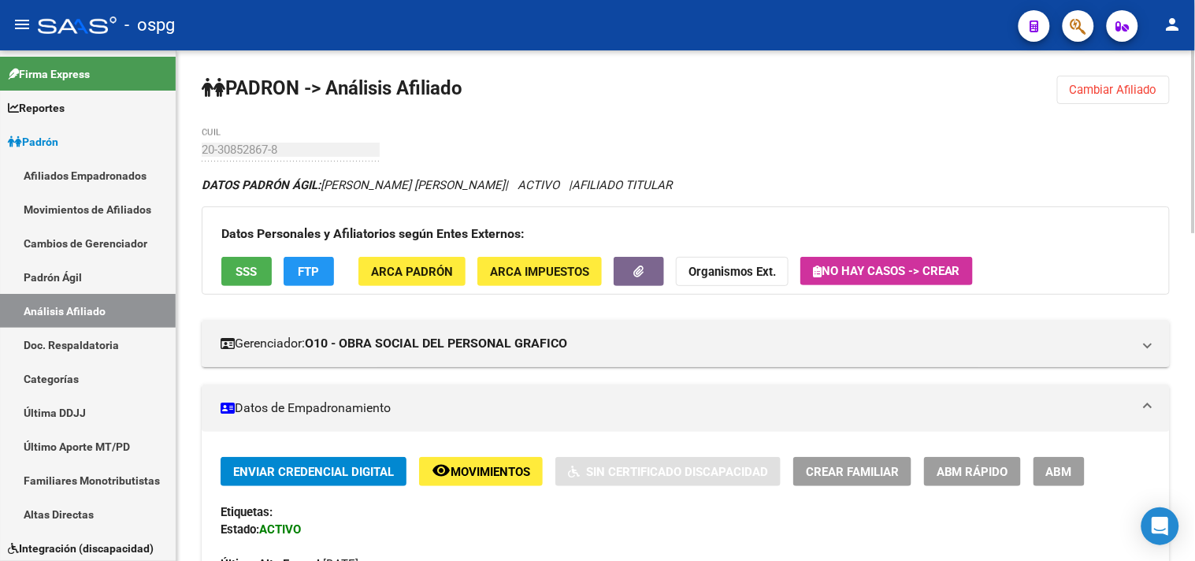
click at [1097, 95] on span "Cambiar Afiliado" at bounding box center [1113, 90] width 87 height 14
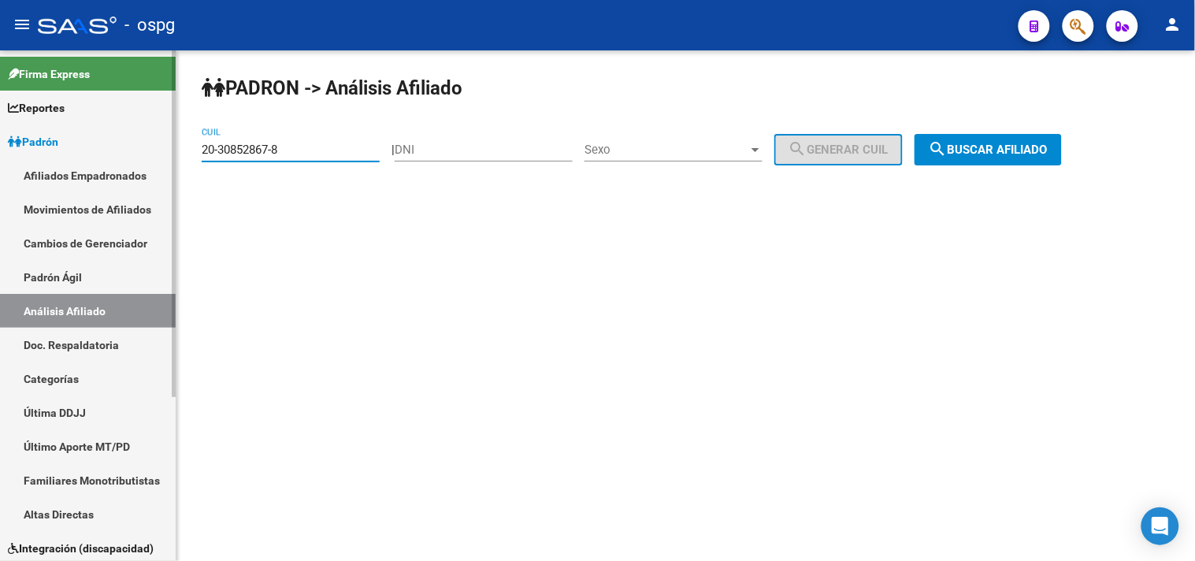
drag, startPoint x: 295, startPoint y: 146, endPoint x: 95, endPoint y: 162, distance: 200.8
click at [101, 161] on mat-sidenav-container "Firma Express Reportes Ingresos Devengados Análisis Histórico Detalles Transfer…" at bounding box center [597, 305] width 1195 height 510
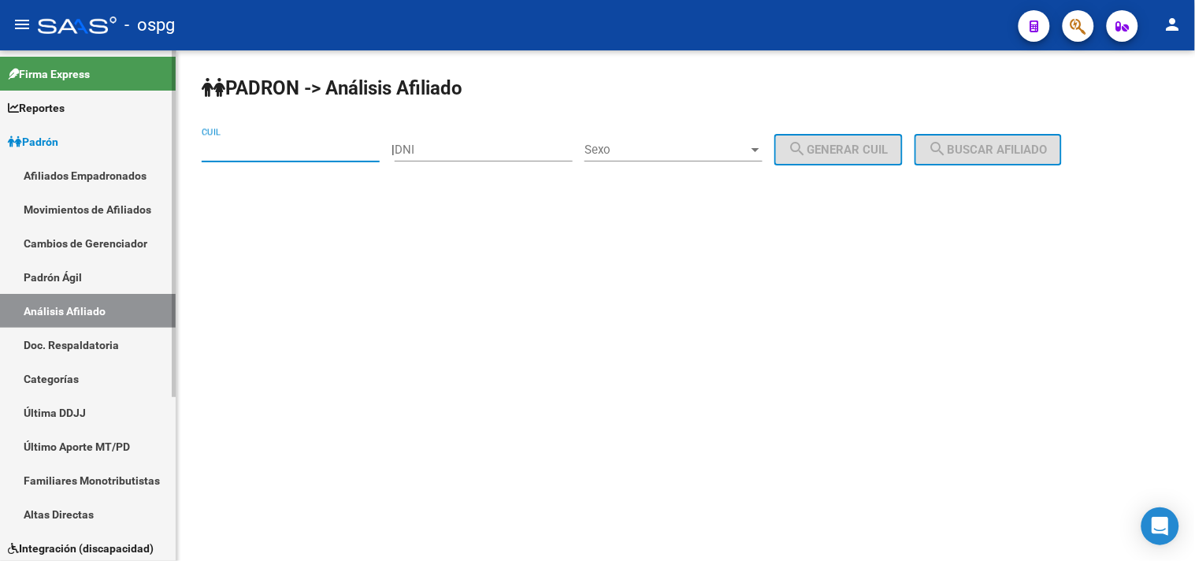
paste input "27-36086022-7"
type input "27-36086022-7"
click at [1020, 146] on span "search Buscar afiliado" at bounding box center [988, 150] width 119 height 14
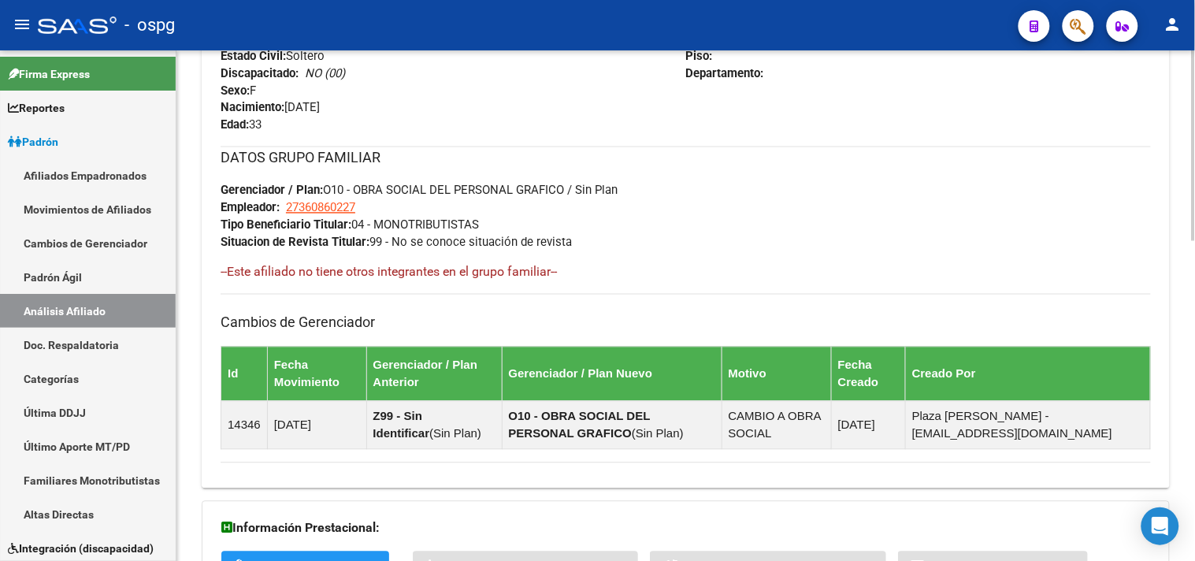
scroll to position [854, 0]
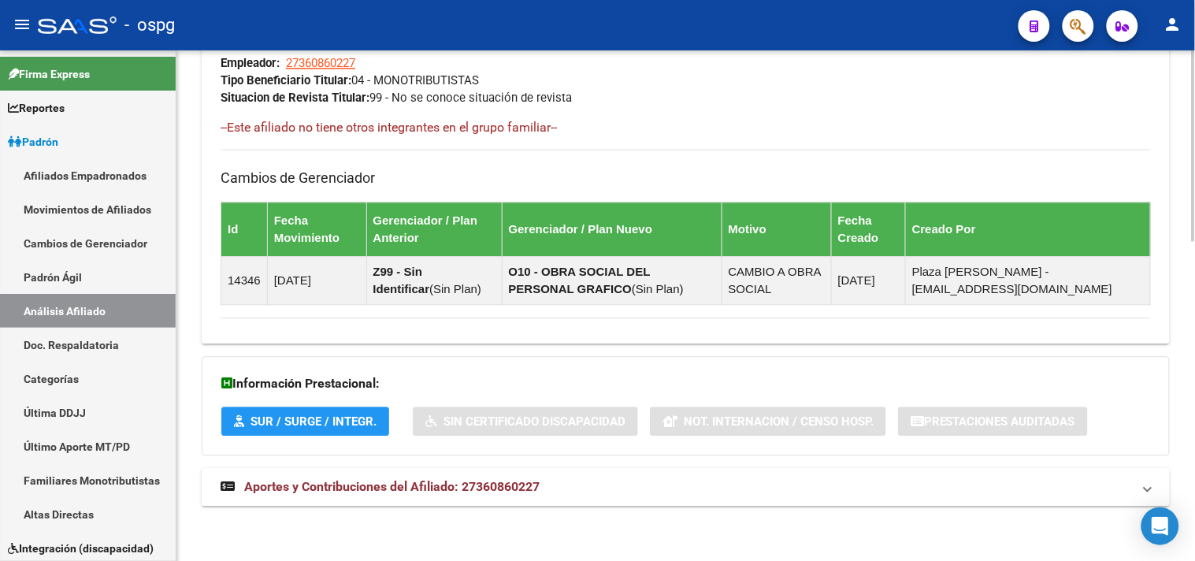
click at [478, 492] on span "Aportes y Contribuciones del Afiliado: 27360860227" at bounding box center [391, 486] width 295 height 15
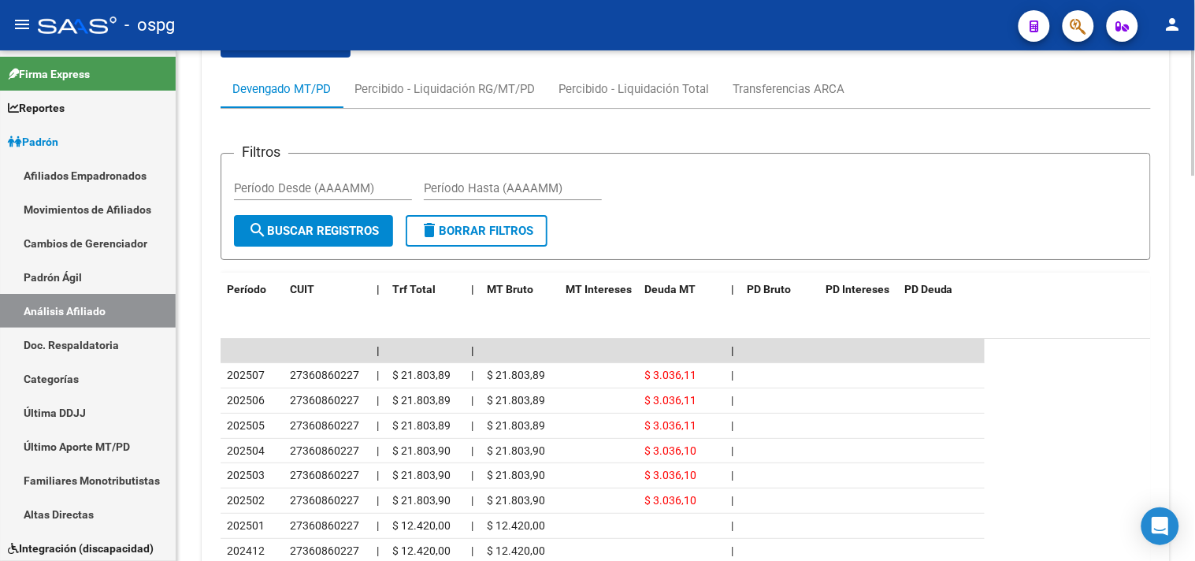
scroll to position [1292, 0]
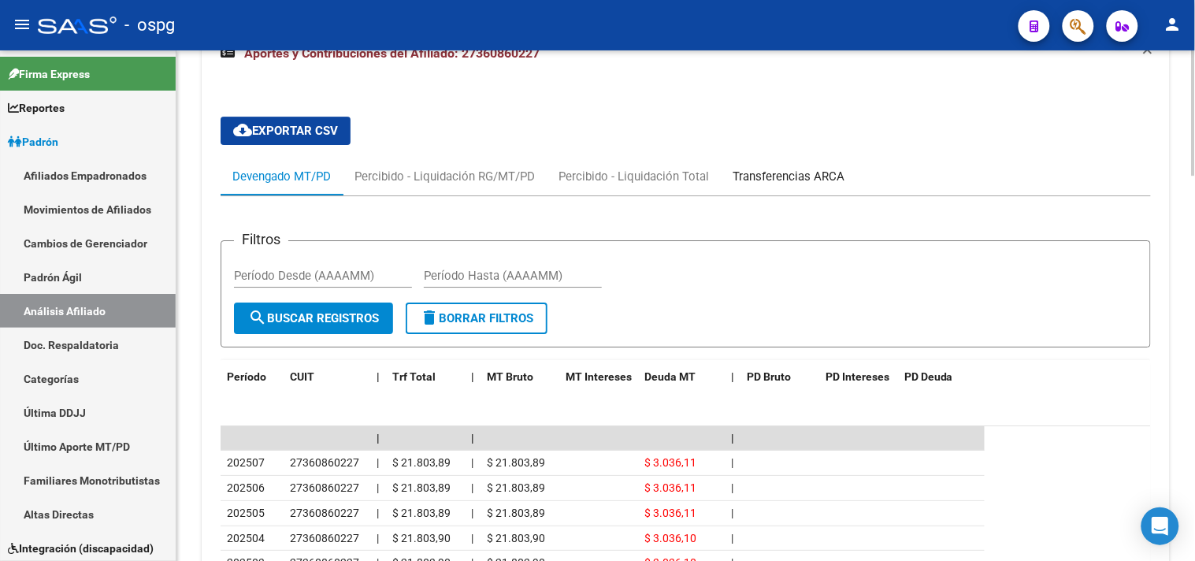
click at [781, 174] on div "Transferencias ARCA" at bounding box center [789, 176] width 112 height 17
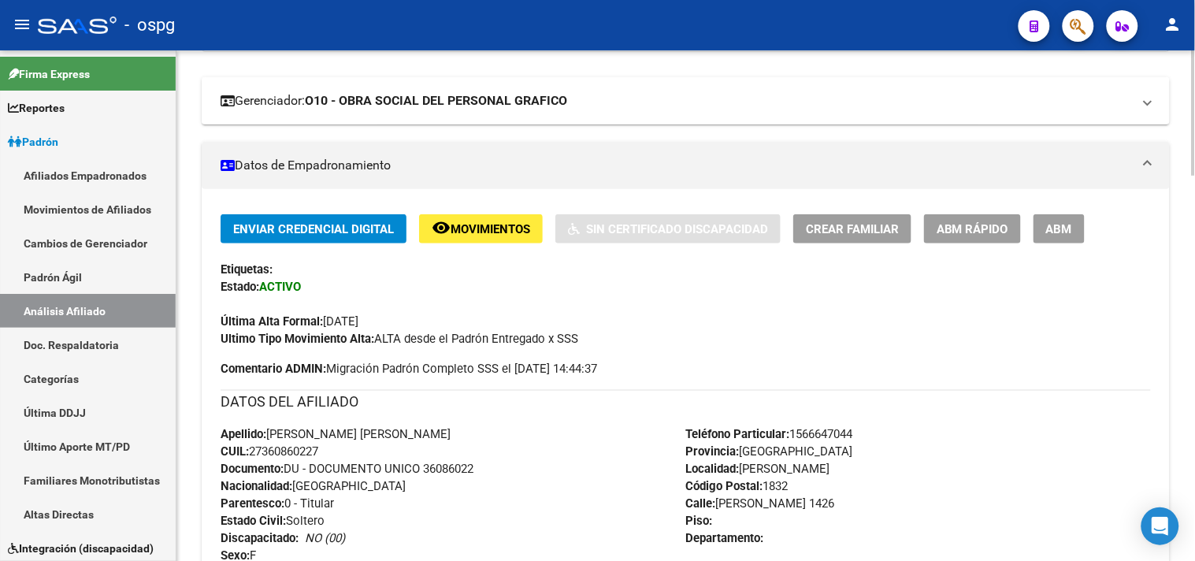
scroll to position [0, 0]
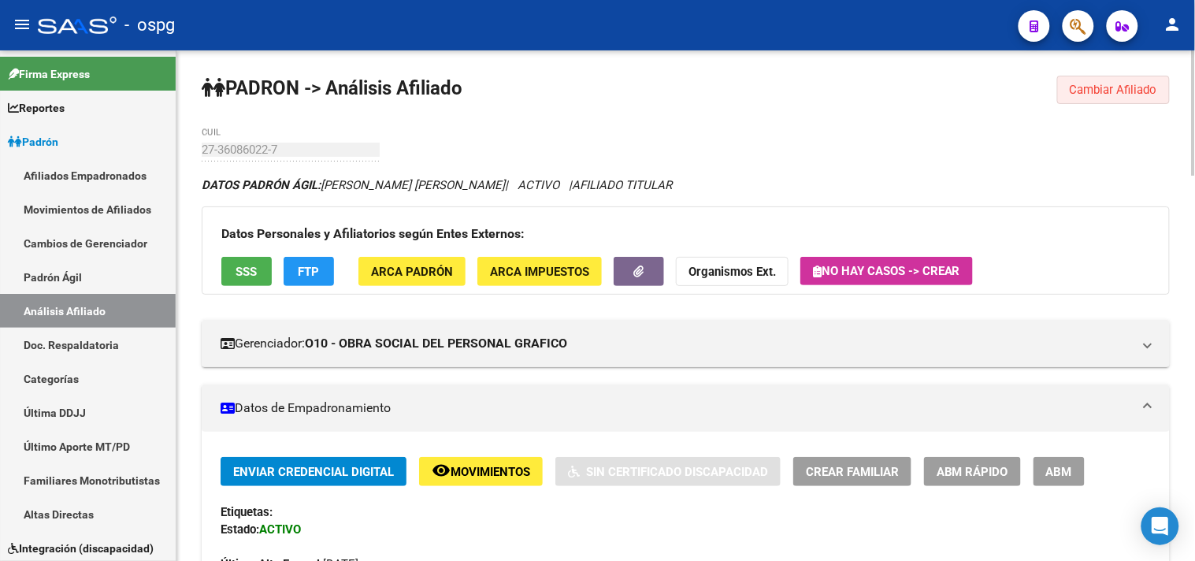
click at [1082, 95] on span "Cambiar Afiliado" at bounding box center [1113, 90] width 87 height 14
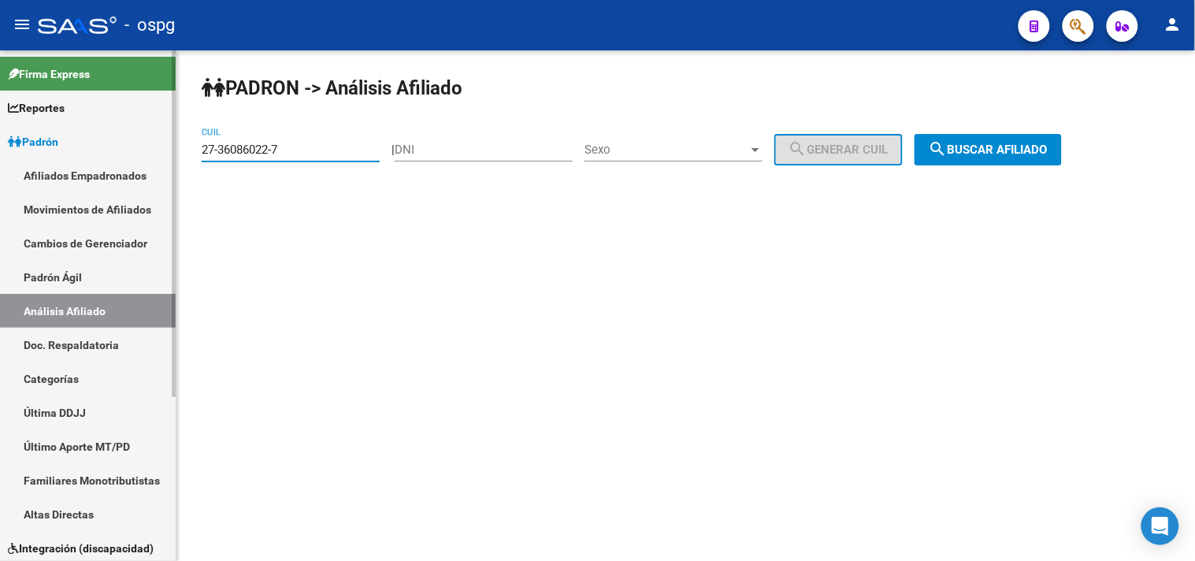
drag, startPoint x: 300, startPoint y: 154, endPoint x: 69, endPoint y: 161, distance: 230.9
click at [90, 159] on mat-sidenav-container "Firma Express Reportes Ingresos Devengados Análisis Histórico Detalles Transfer…" at bounding box center [597, 305] width 1195 height 510
type input "27-25320747-2"
click at [999, 156] on span "search Buscar afiliado" at bounding box center [988, 150] width 119 height 14
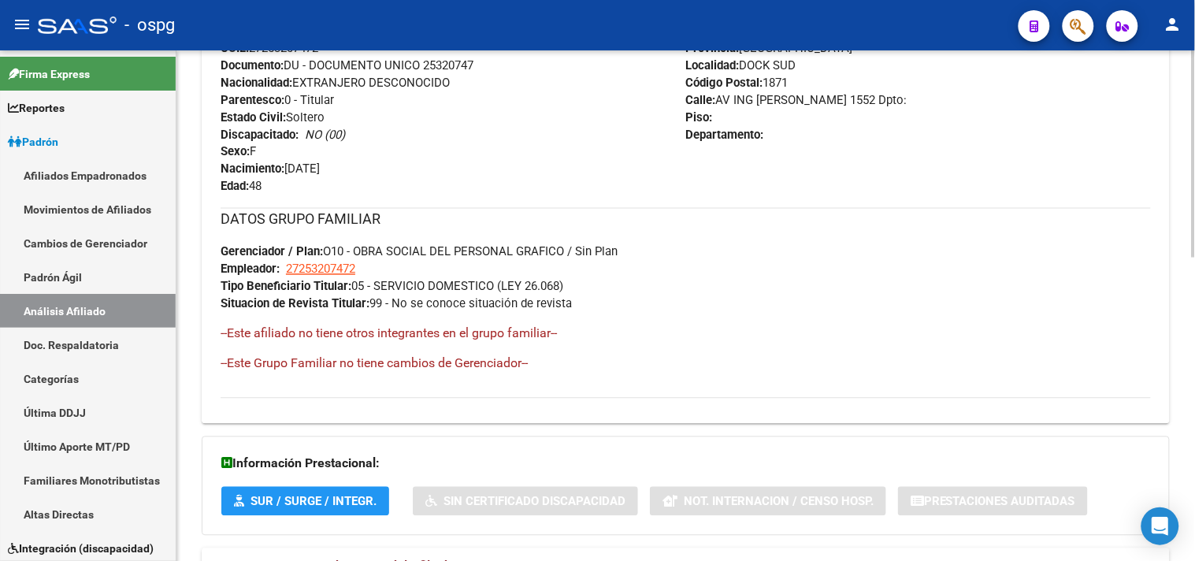
scroll to position [744, 0]
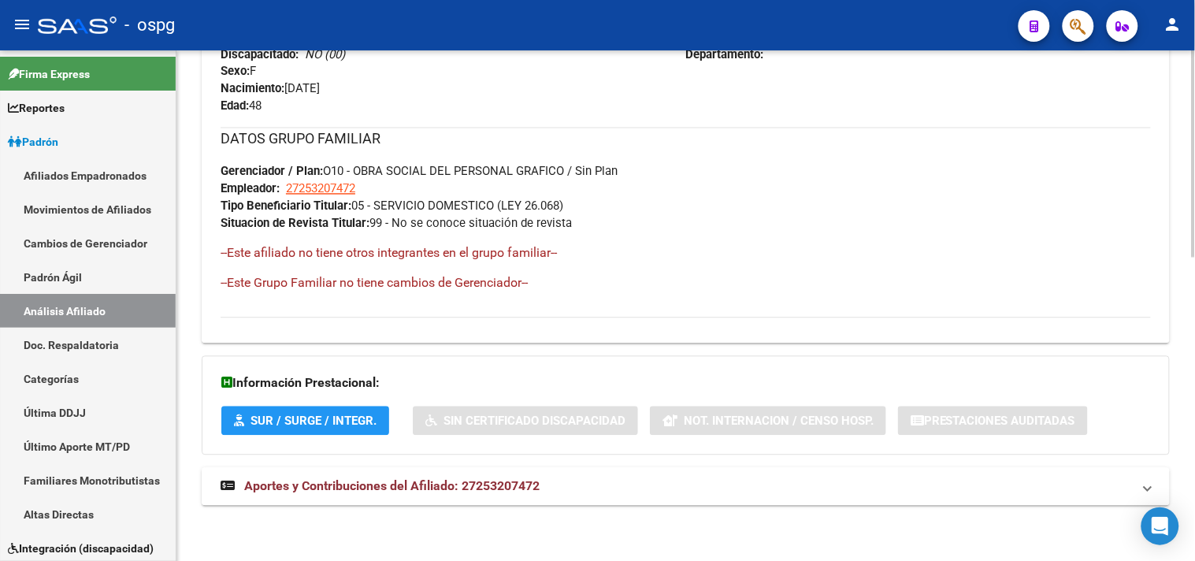
click at [379, 486] on span "Aportes y Contribuciones del Afiliado: 27253207472" at bounding box center [391, 486] width 295 height 15
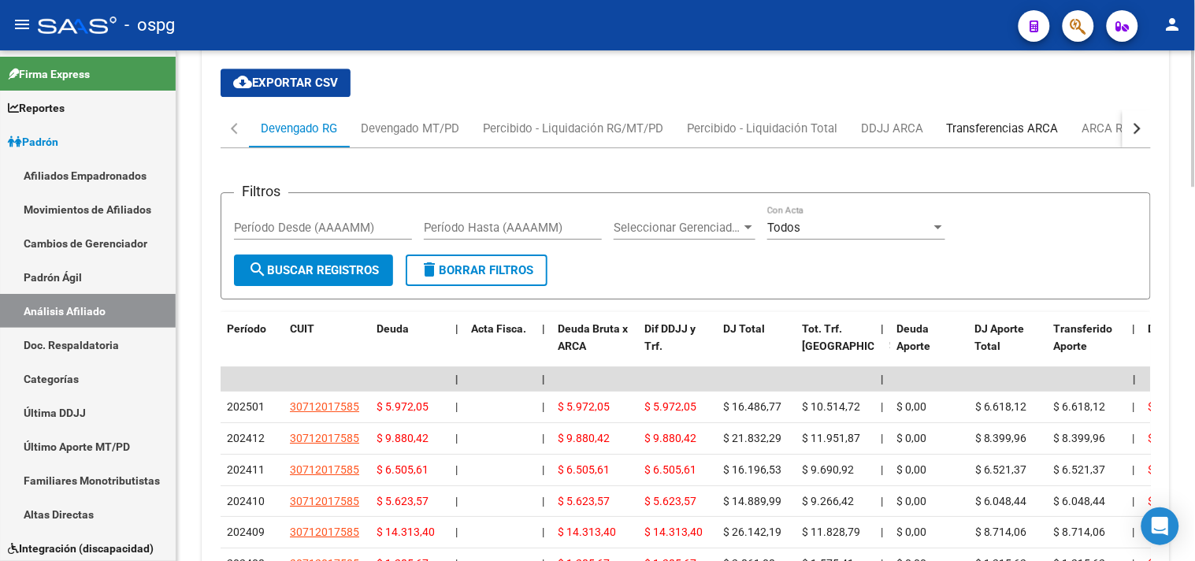
click at [1010, 127] on div "Transferencias ARCA" at bounding box center [1003, 128] width 112 height 17
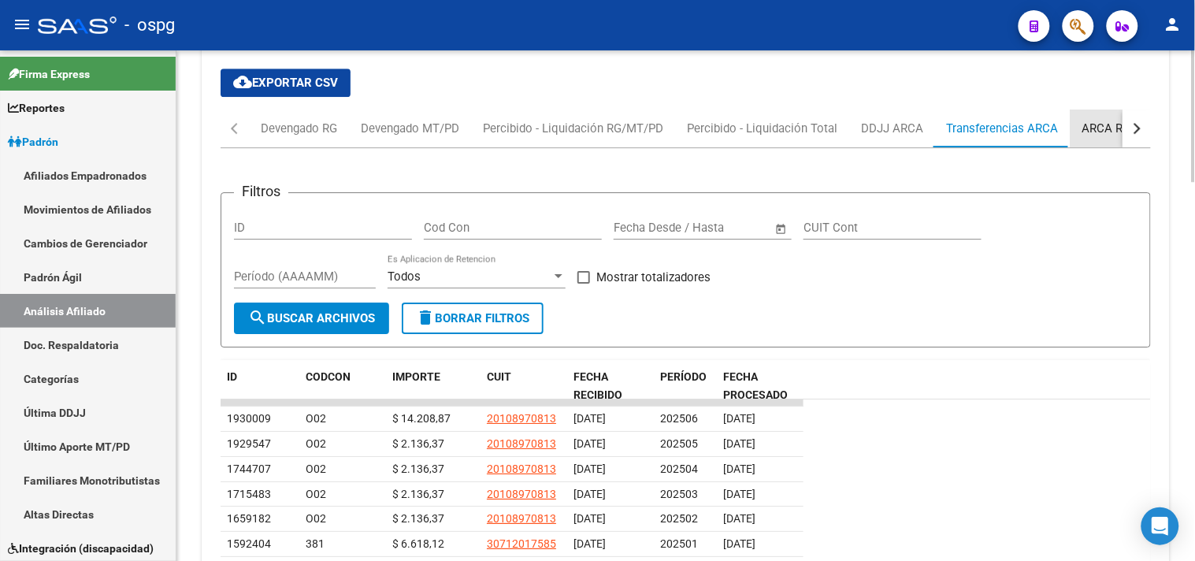
click at [1084, 134] on div "ARCA Relaciones Laborales" at bounding box center [1155, 128] width 147 height 17
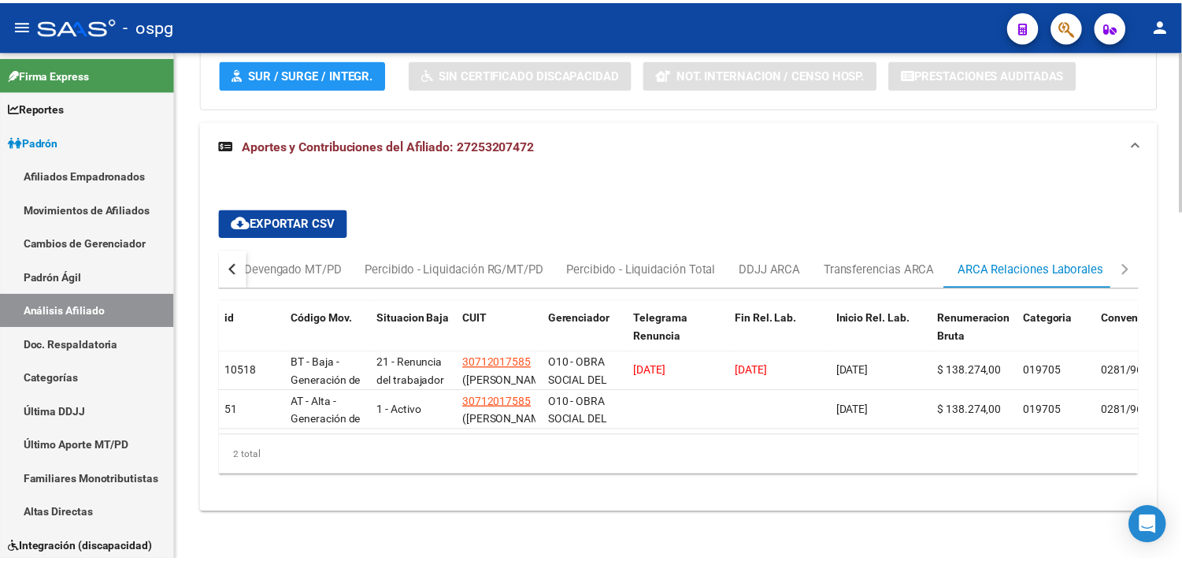
scroll to position [1026, 0]
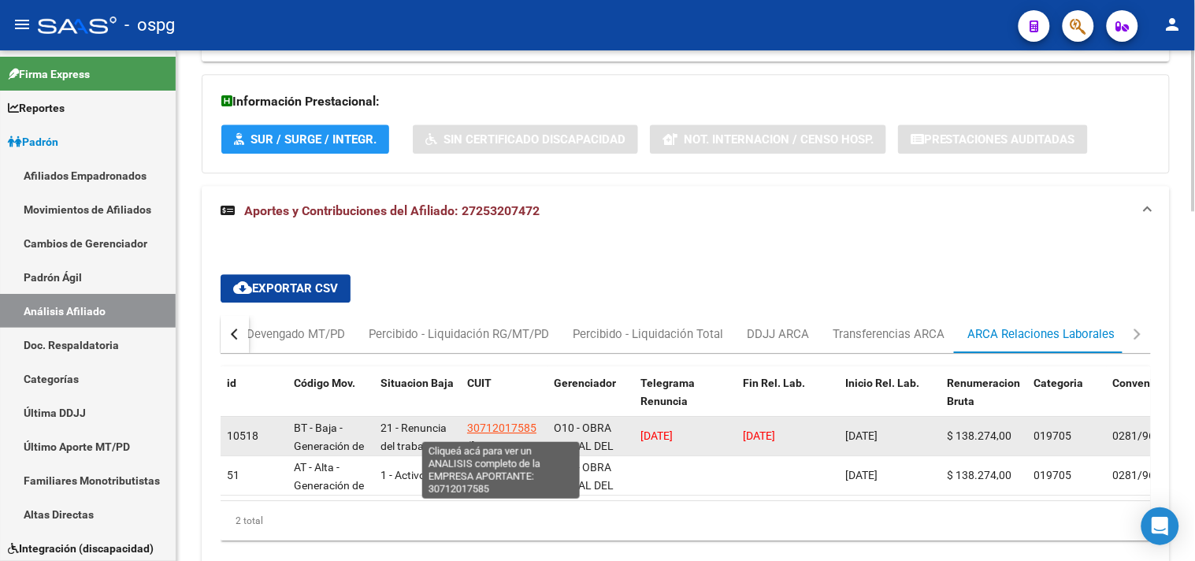
click at [486, 429] on span "30712017585" at bounding box center [501, 427] width 69 height 13
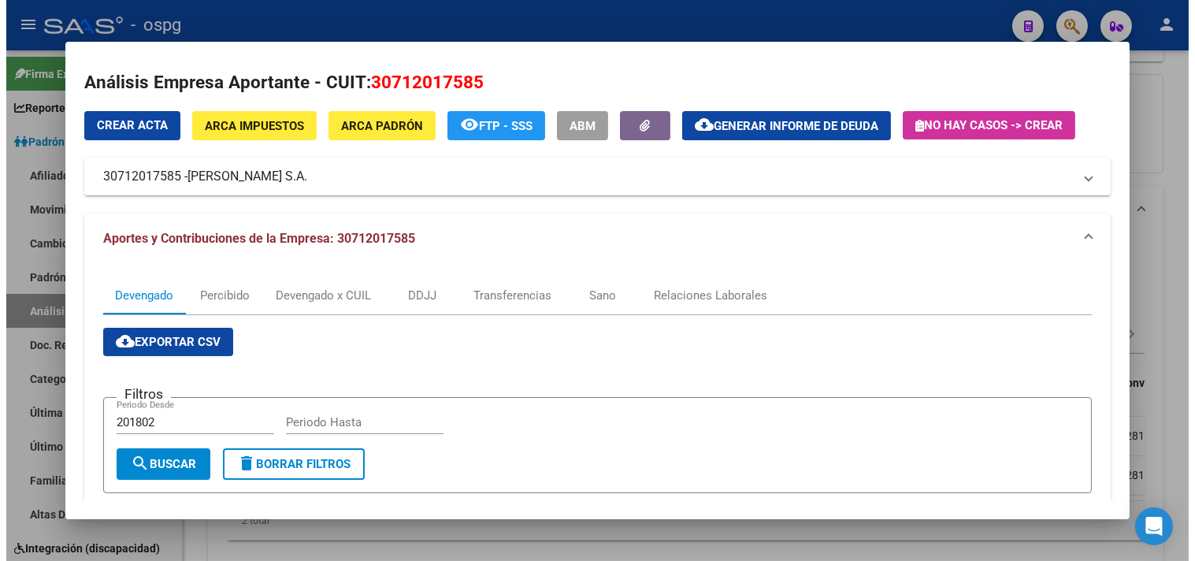
scroll to position [0, 0]
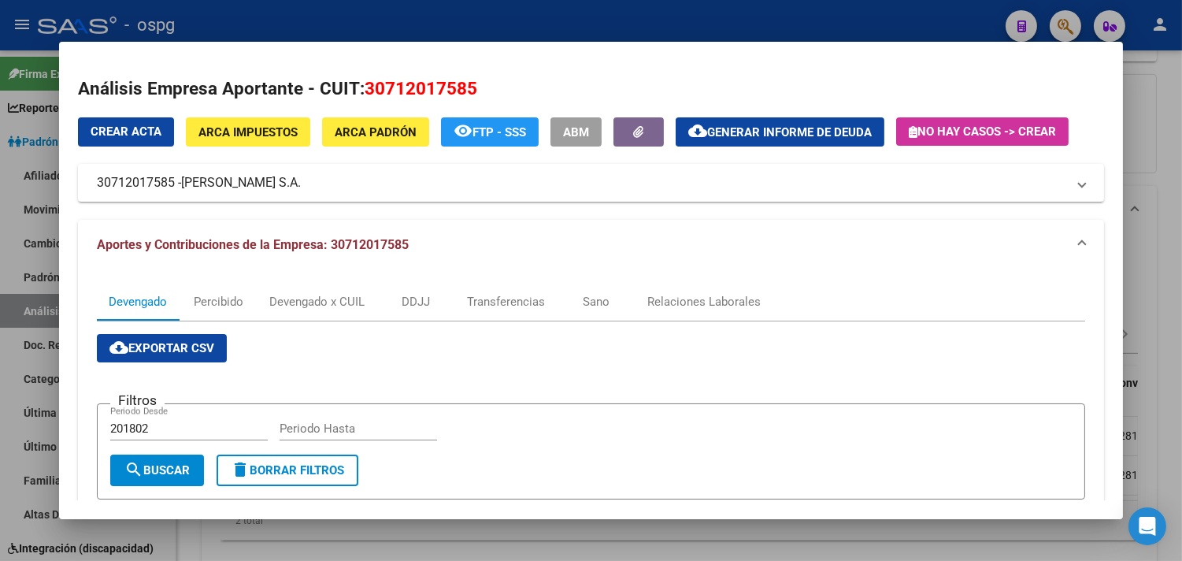
click at [544, 16] on div at bounding box center [591, 280] width 1182 height 561
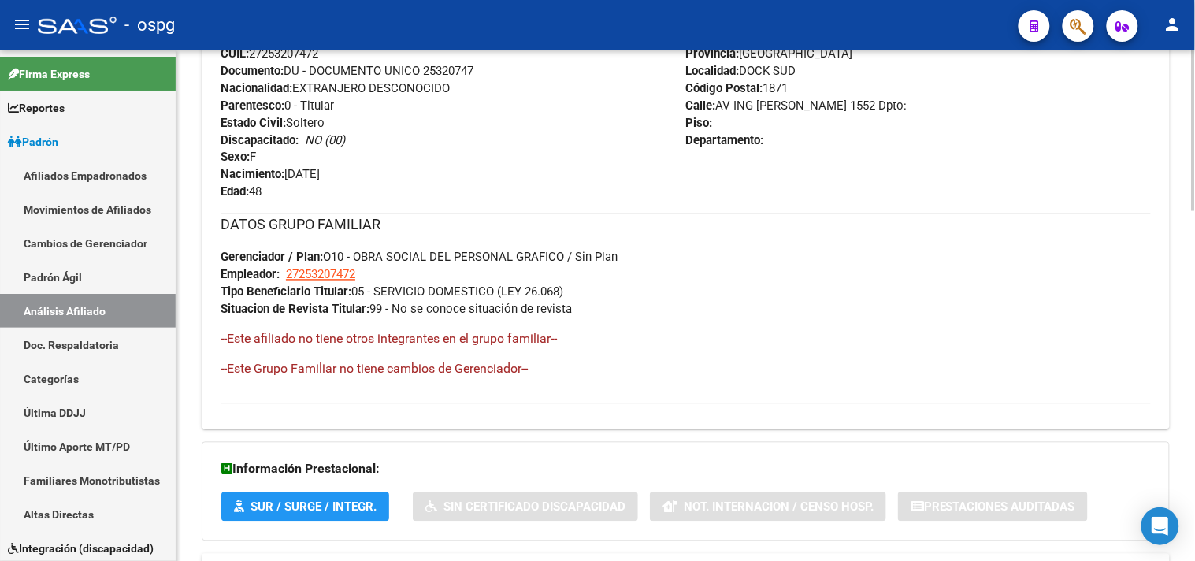
scroll to position [588, 0]
